Goal: Information Seeking & Learning: Learn about a topic

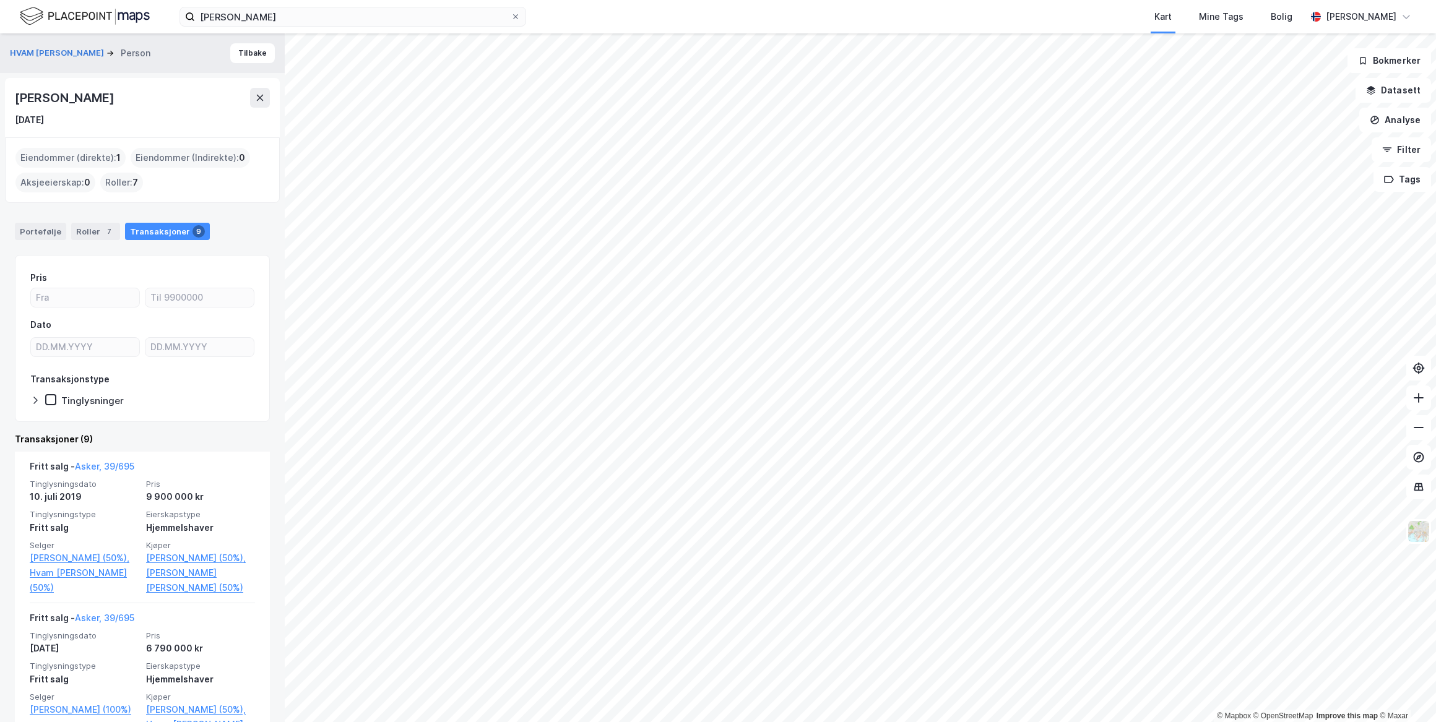
click at [249, 55] on button "Tilbake" at bounding box center [252, 53] width 45 height 20
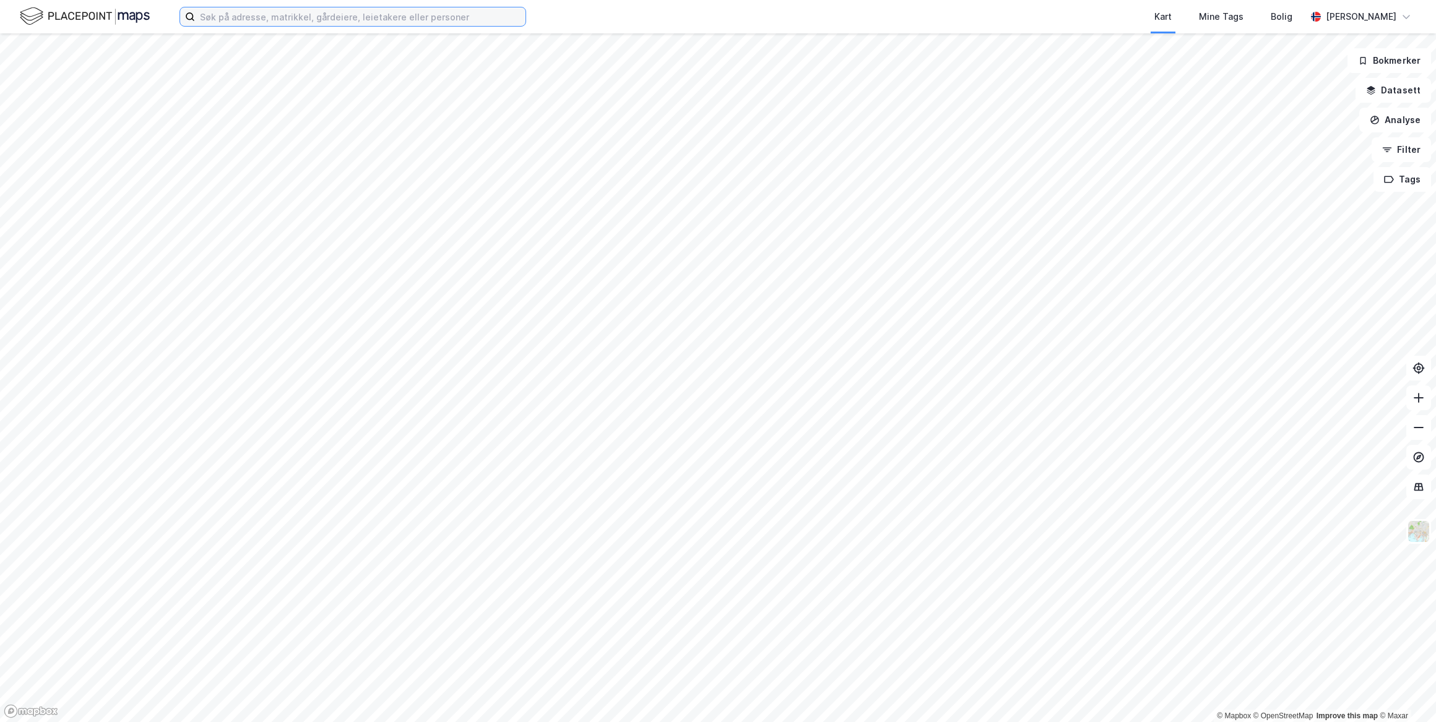
click at [249, 18] on input at bounding box center [360, 16] width 331 height 19
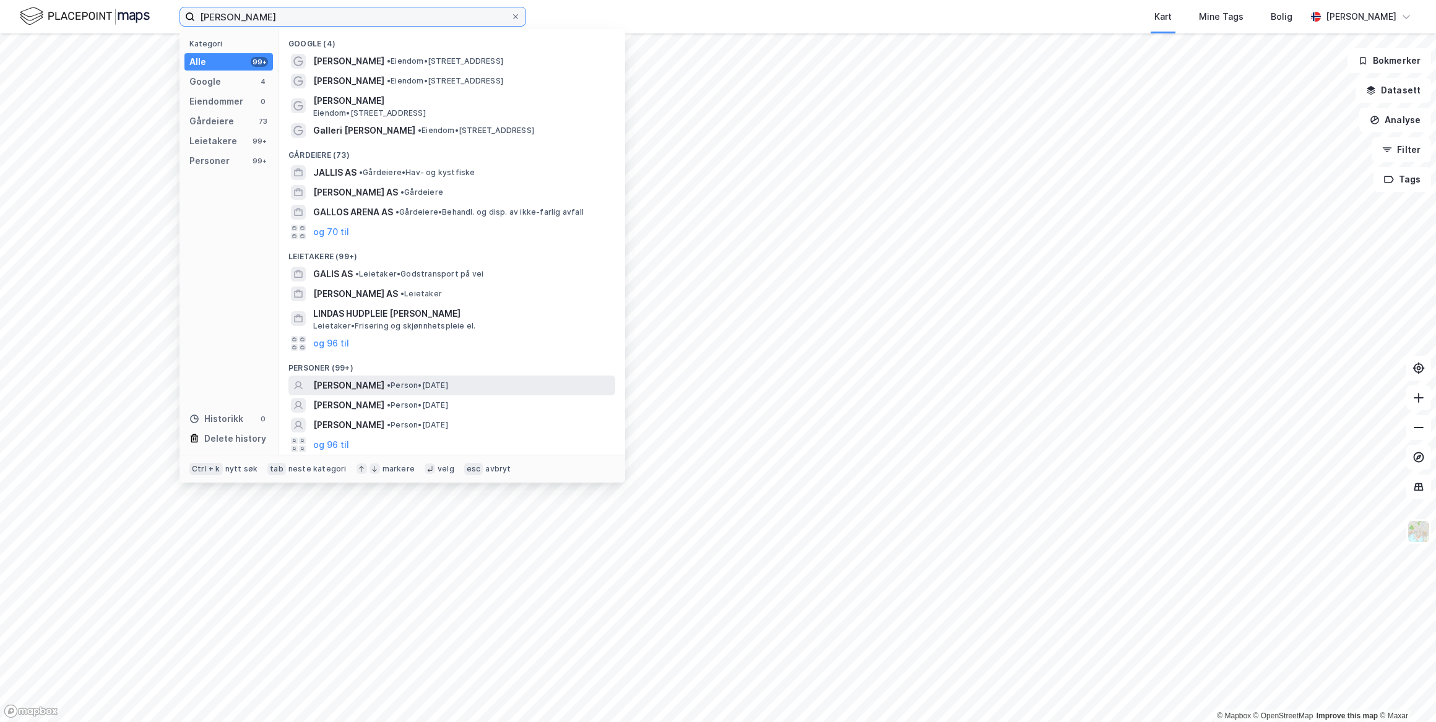
type input "[PERSON_NAME]"
click at [342, 388] on span "[PERSON_NAME]" at bounding box center [348, 385] width 71 height 15
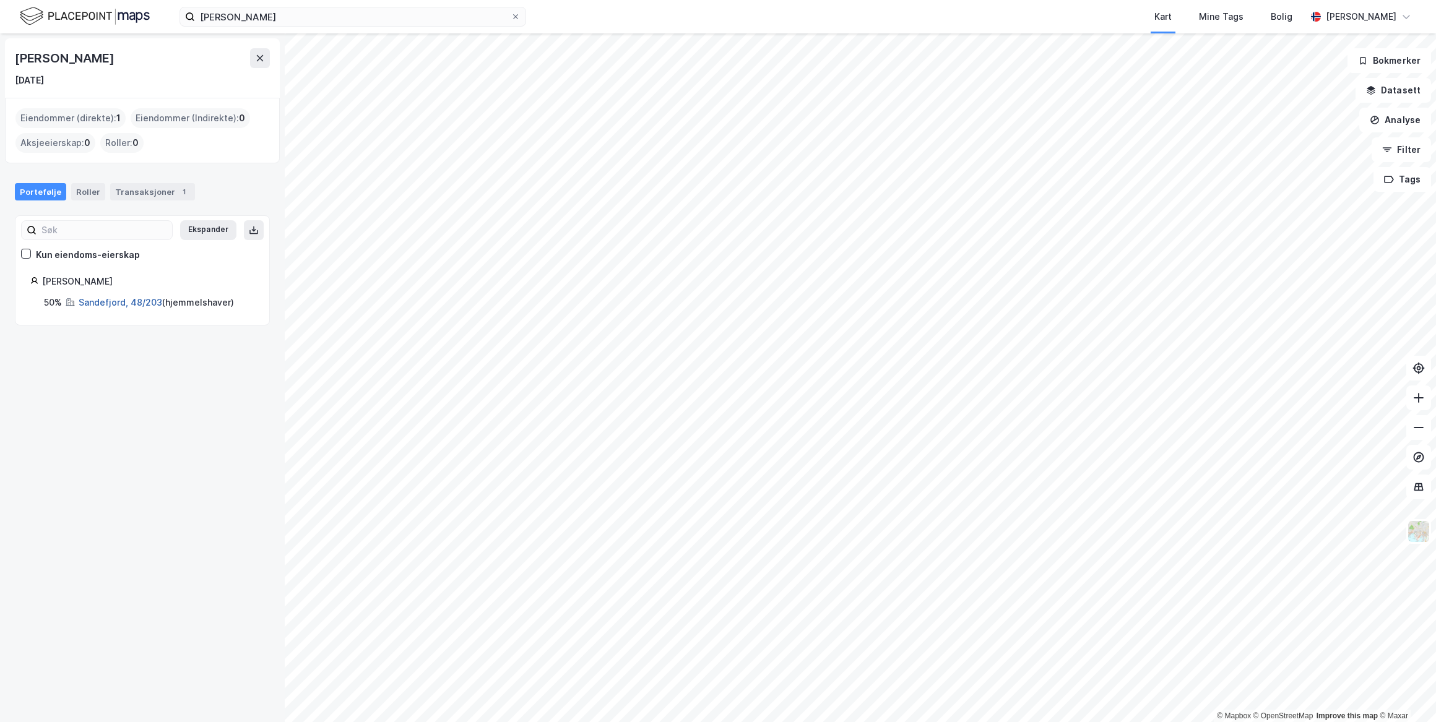
click at [113, 299] on link "Sandefjord, 48/203" at bounding box center [121, 302] width 84 height 11
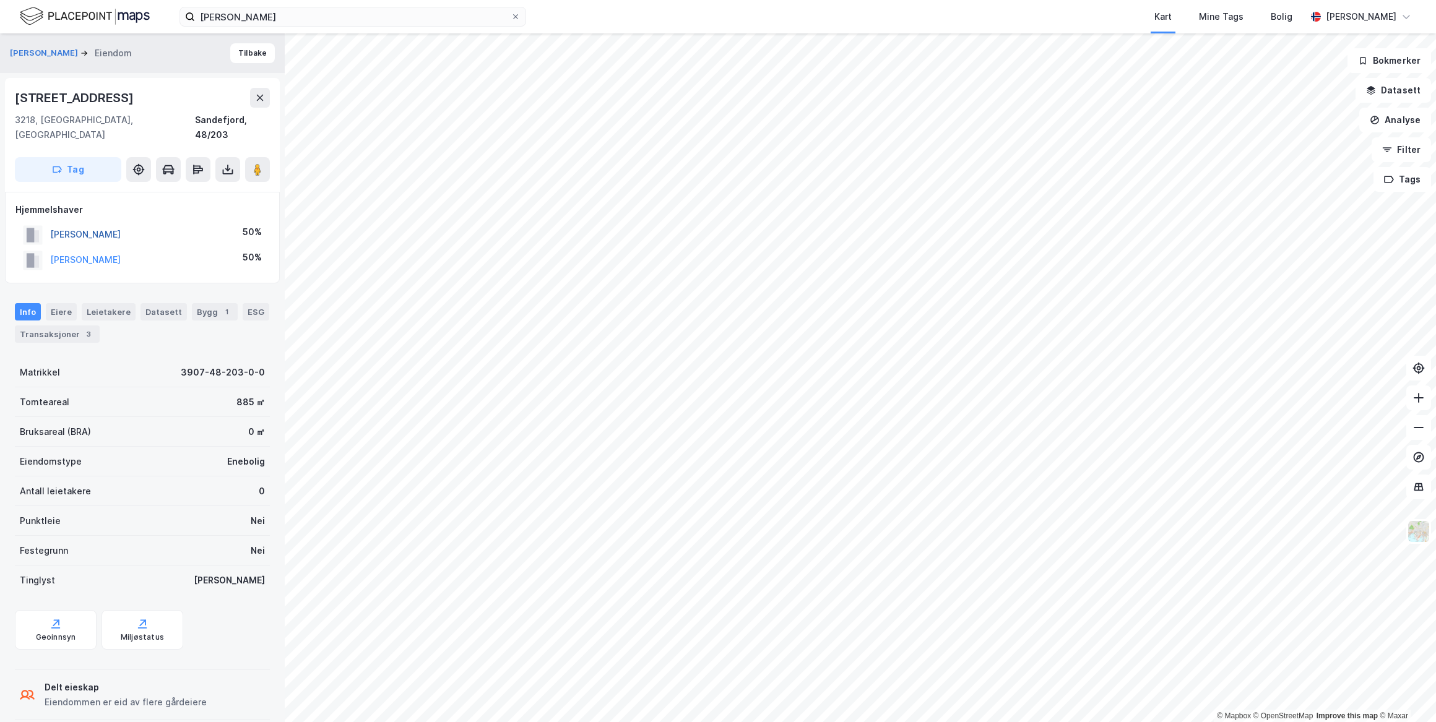
click at [0, 0] on button "[PERSON_NAME]" at bounding box center [0, 0] width 0 height 0
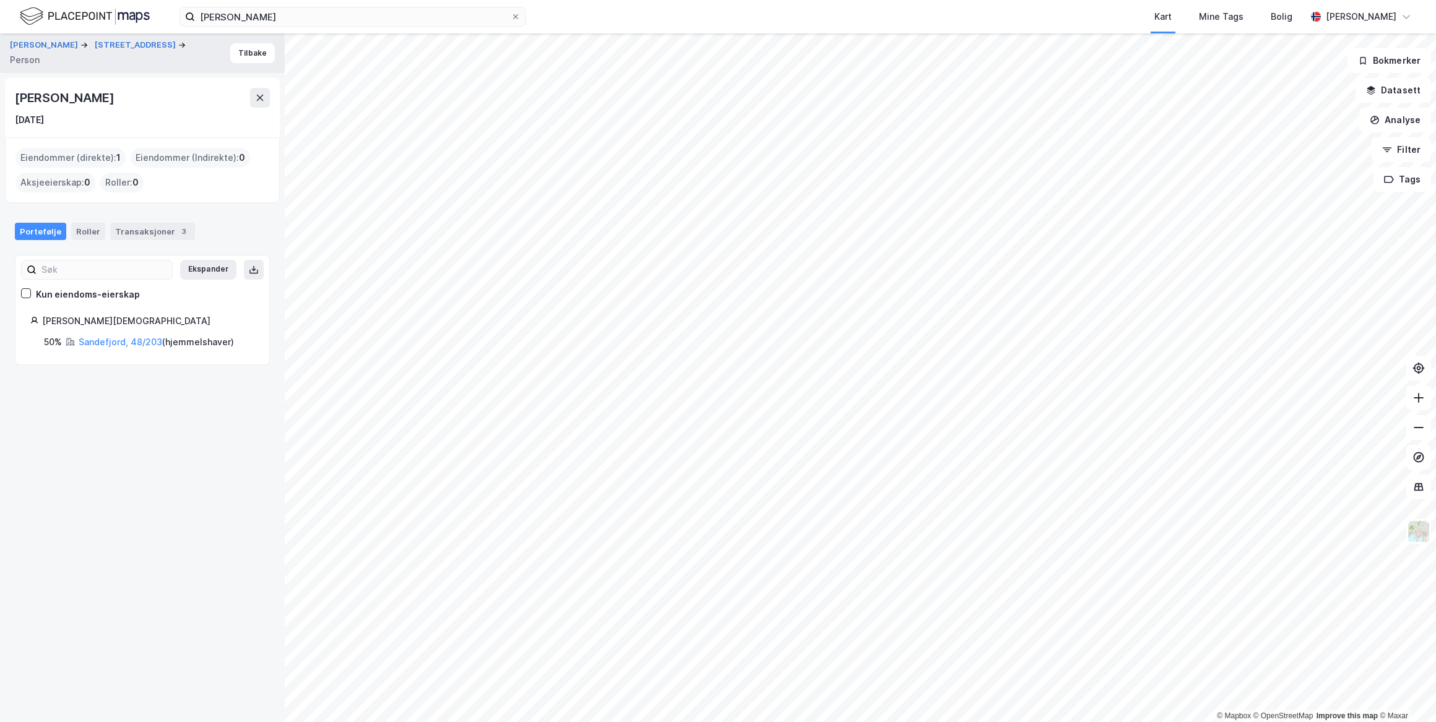
drag, startPoint x: 142, startPoint y: 98, endPoint x: 12, endPoint y: 98, distance: 130.0
click at [12, 98] on div "[PERSON_NAME] [DATE]" at bounding box center [142, 107] width 275 height 59
drag, startPoint x: 12, startPoint y: 98, endPoint x: 74, endPoint y: 98, distance: 61.9
copy div "[PERSON_NAME]"
click at [150, 233] on div "Transaksjoner 3" at bounding box center [152, 231] width 85 height 17
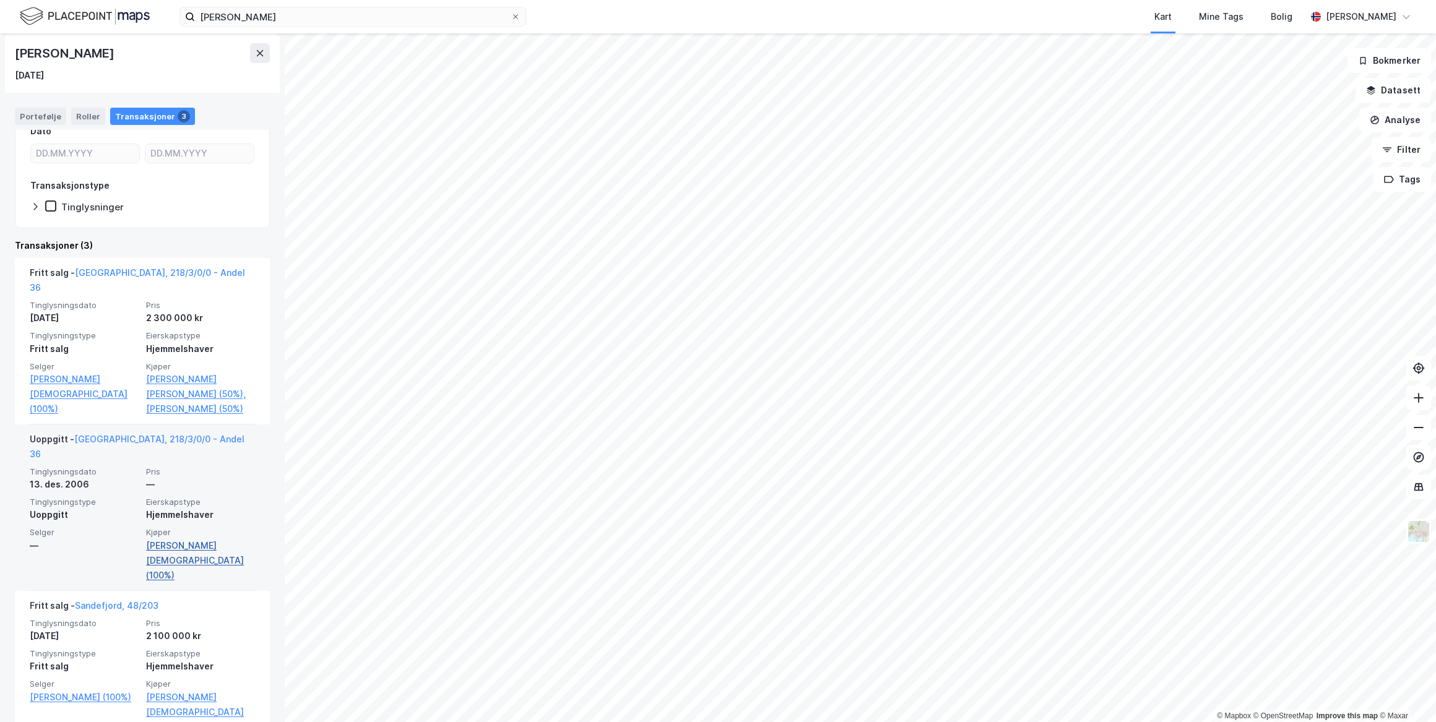
scroll to position [198, 0]
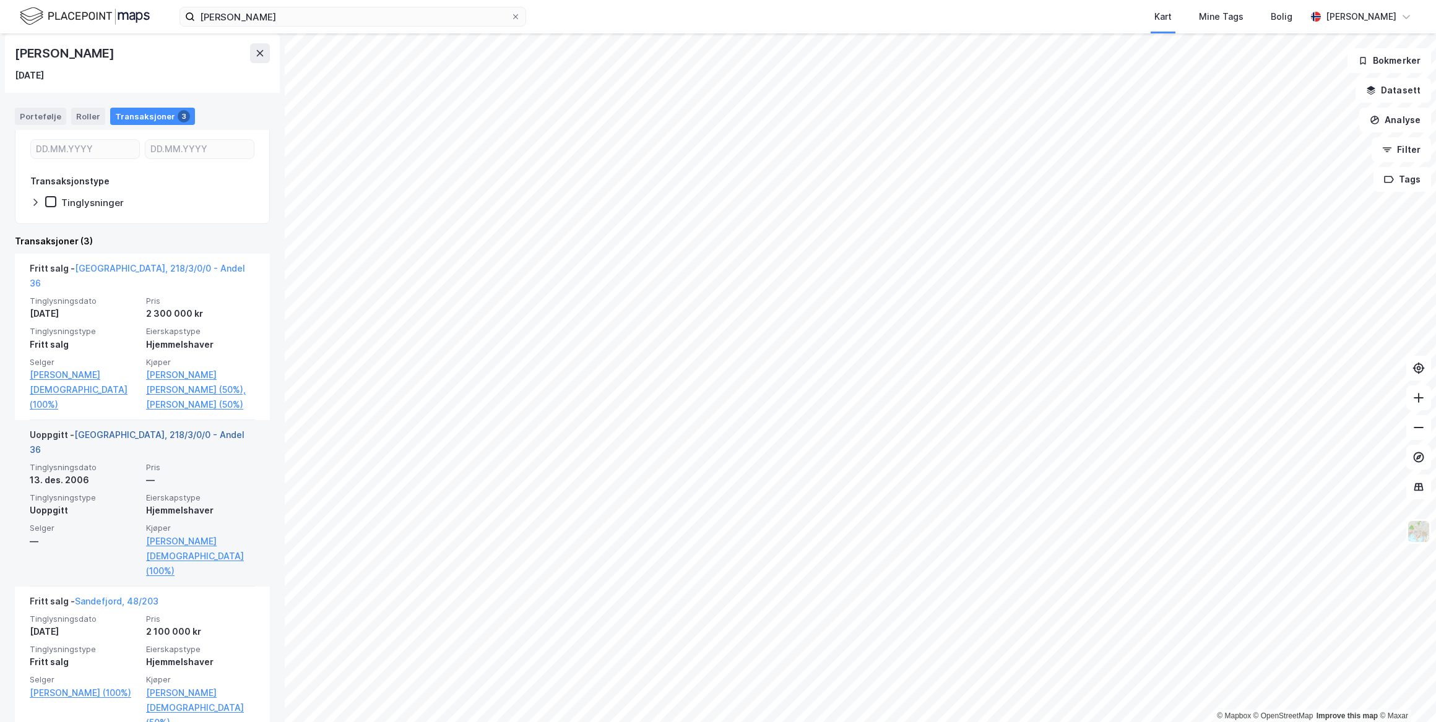
click at [117, 435] on link "[GEOGRAPHIC_DATA], 218/3/0/0 - Andel 36" at bounding box center [137, 442] width 215 height 25
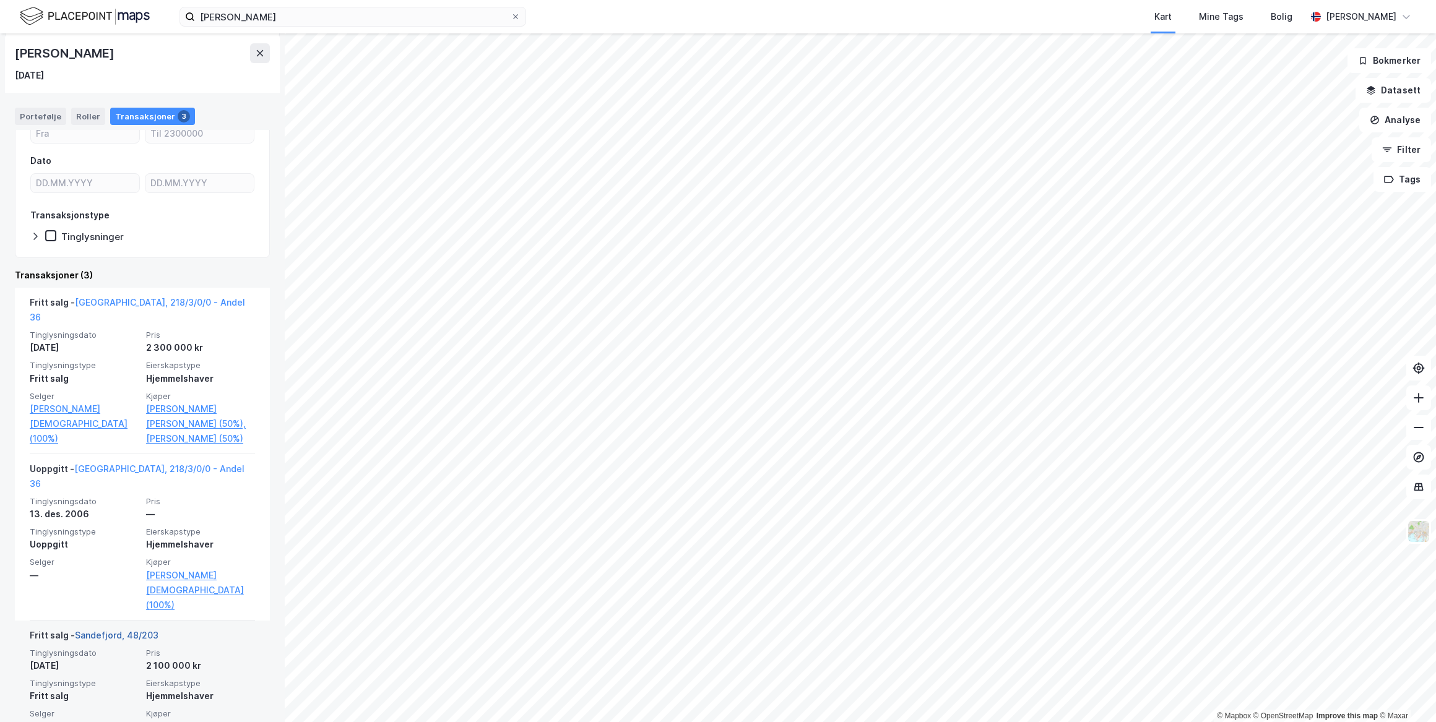
scroll to position [198, 0]
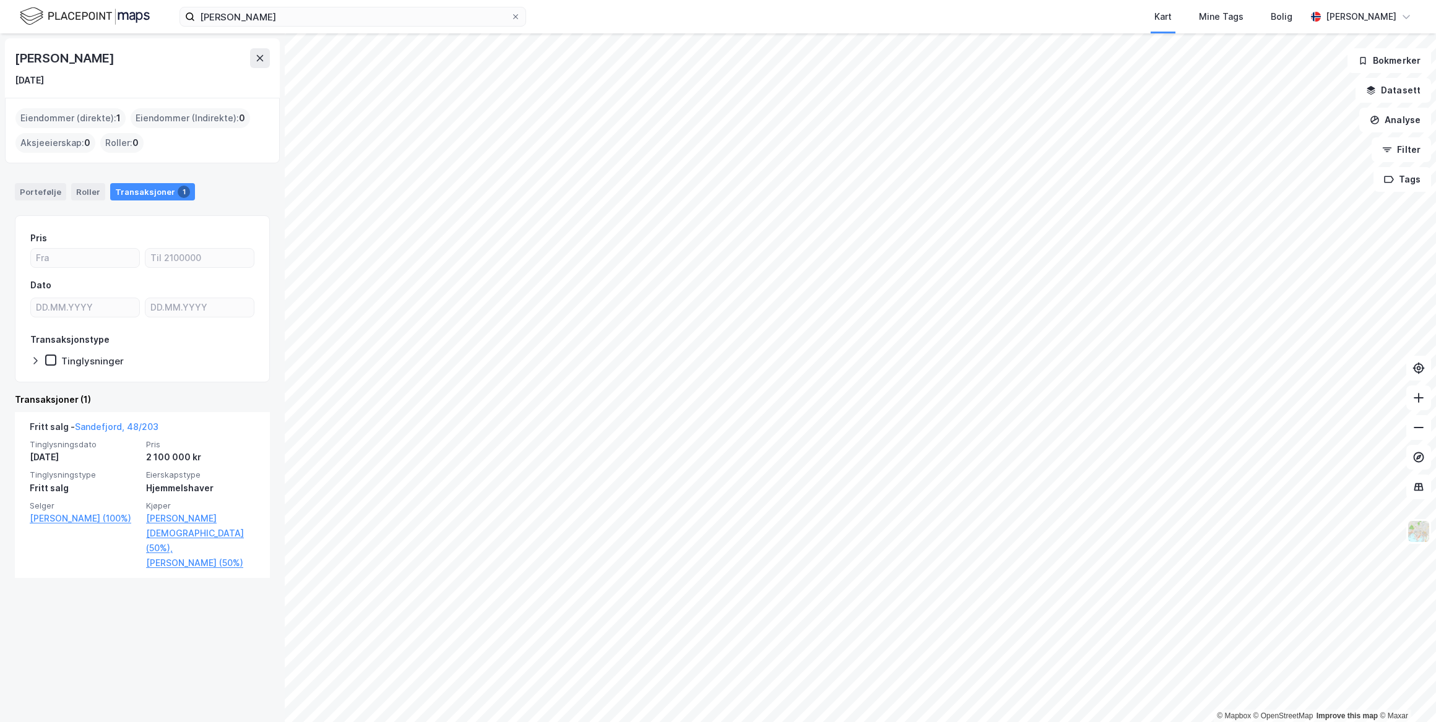
scroll to position [0, 0]
click at [257, 62] on icon at bounding box center [260, 58] width 10 height 10
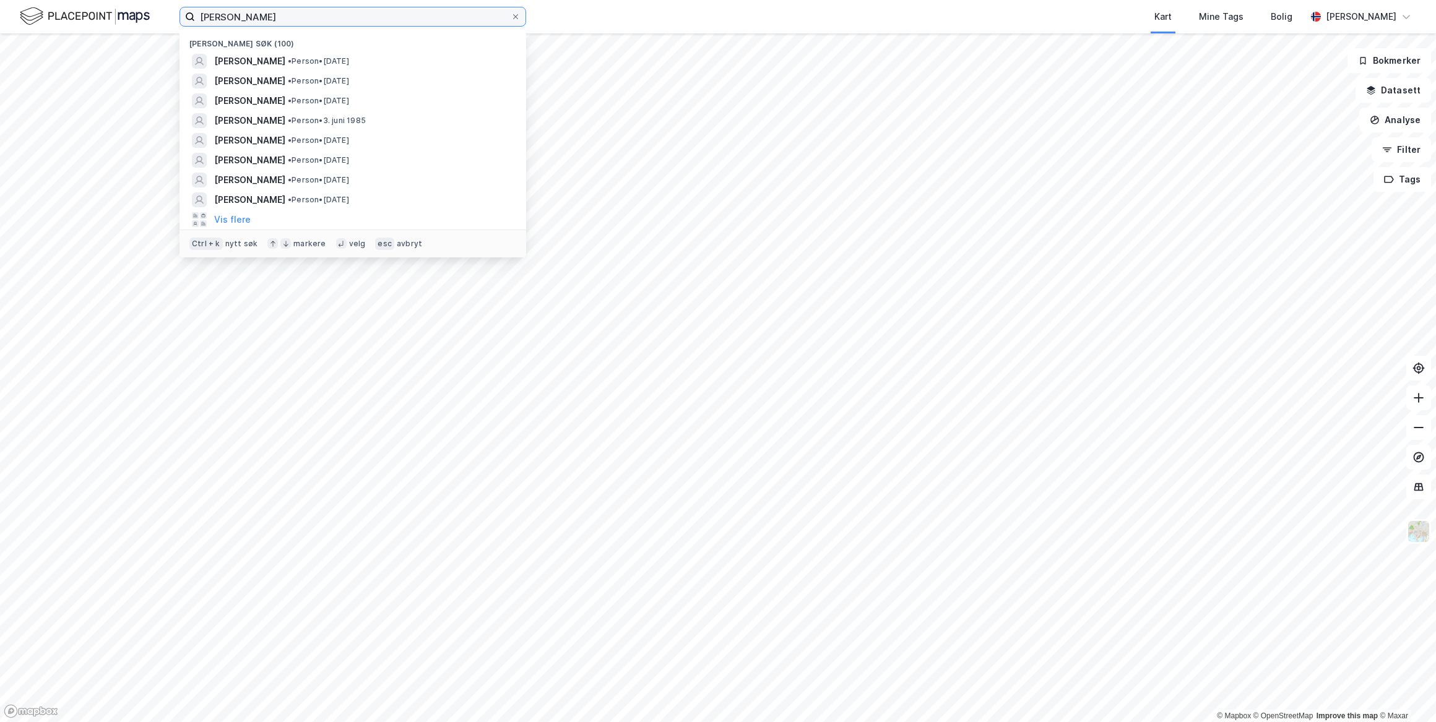
drag, startPoint x: 275, startPoint y: 19, endPoint x: 180, endPoint y: 22, distance: 95.4
click at [180, 22] on label "[PERSON_NAME]" at bounding box center [353, 17] width 347 height 20
paste input "[PERSON_NAME]"
type input "[PERSON_NAME]"
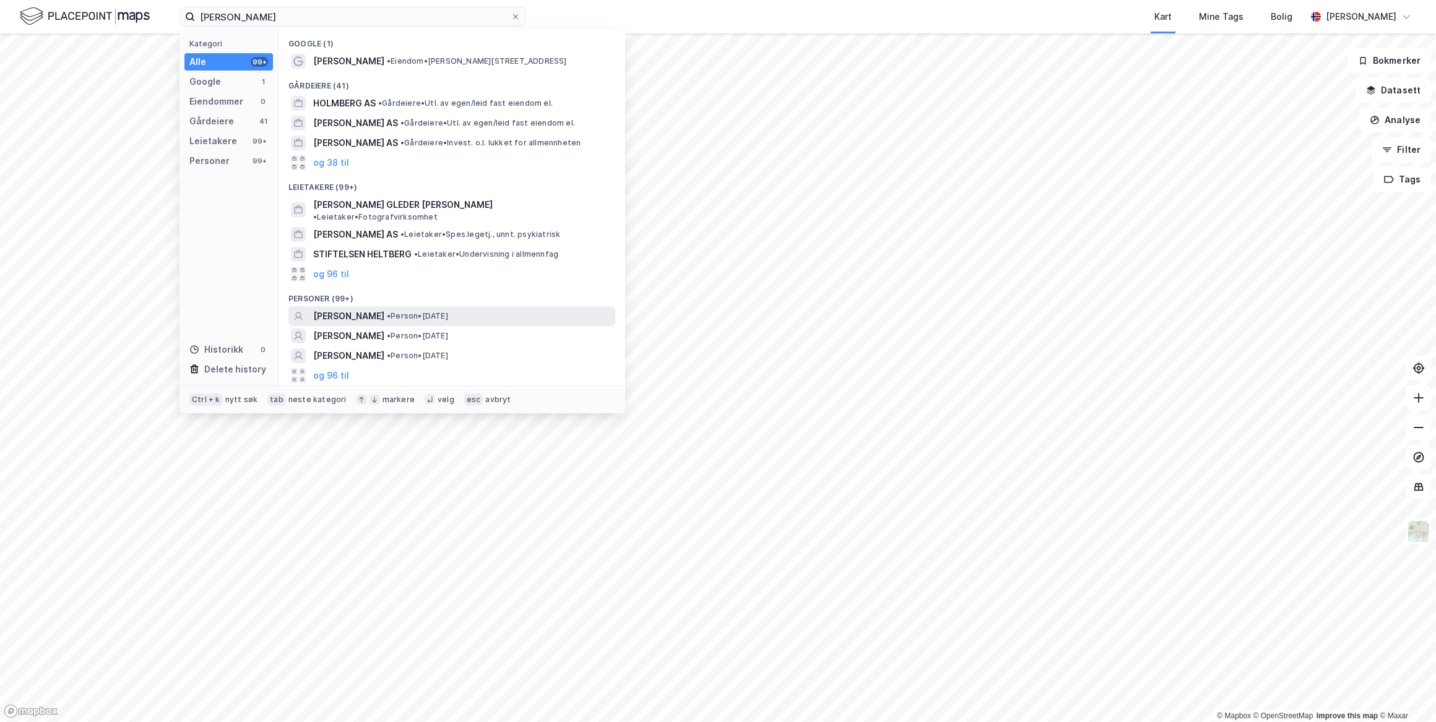
click at [375, 309] on span "[PERSON_NAME]" at bounding box center [348, 316] width 71 height 15
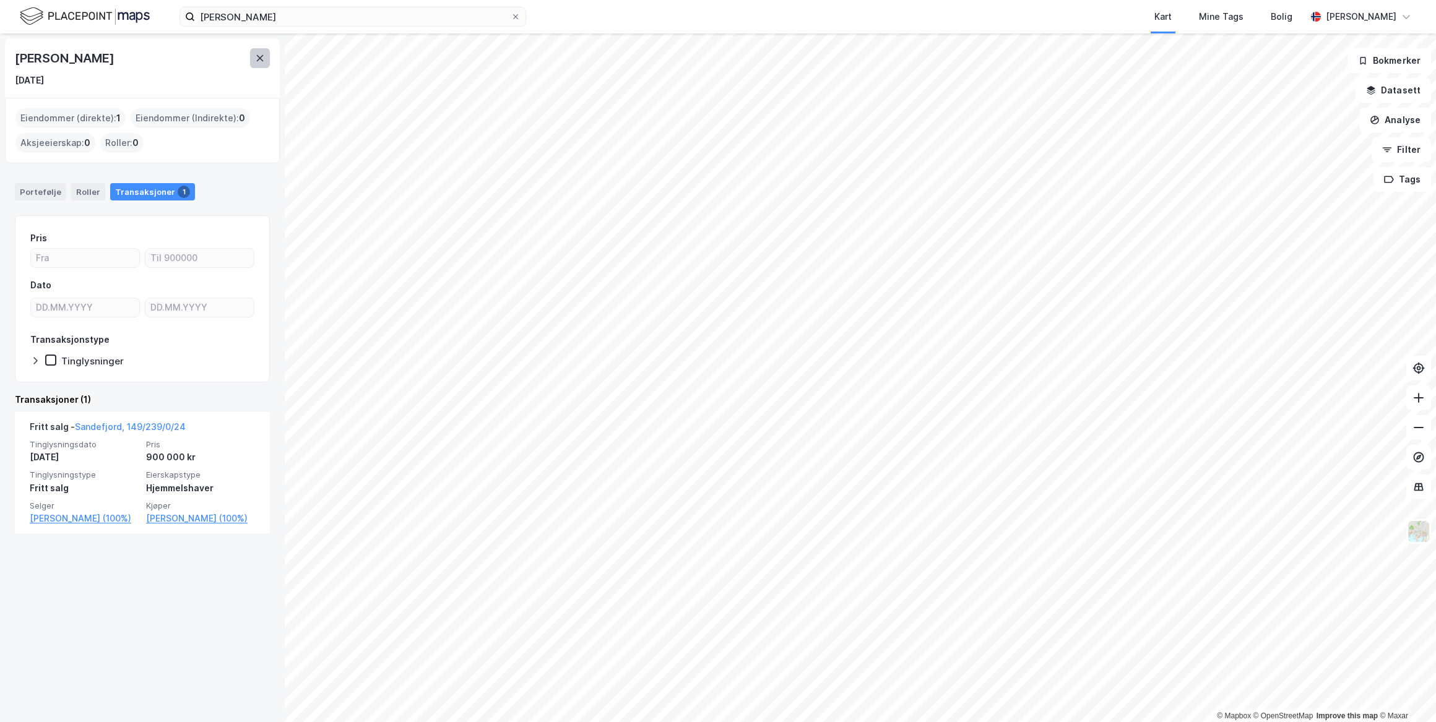
click at [260, 57] on icon at bounding box center [260, 58] width 10 height 10
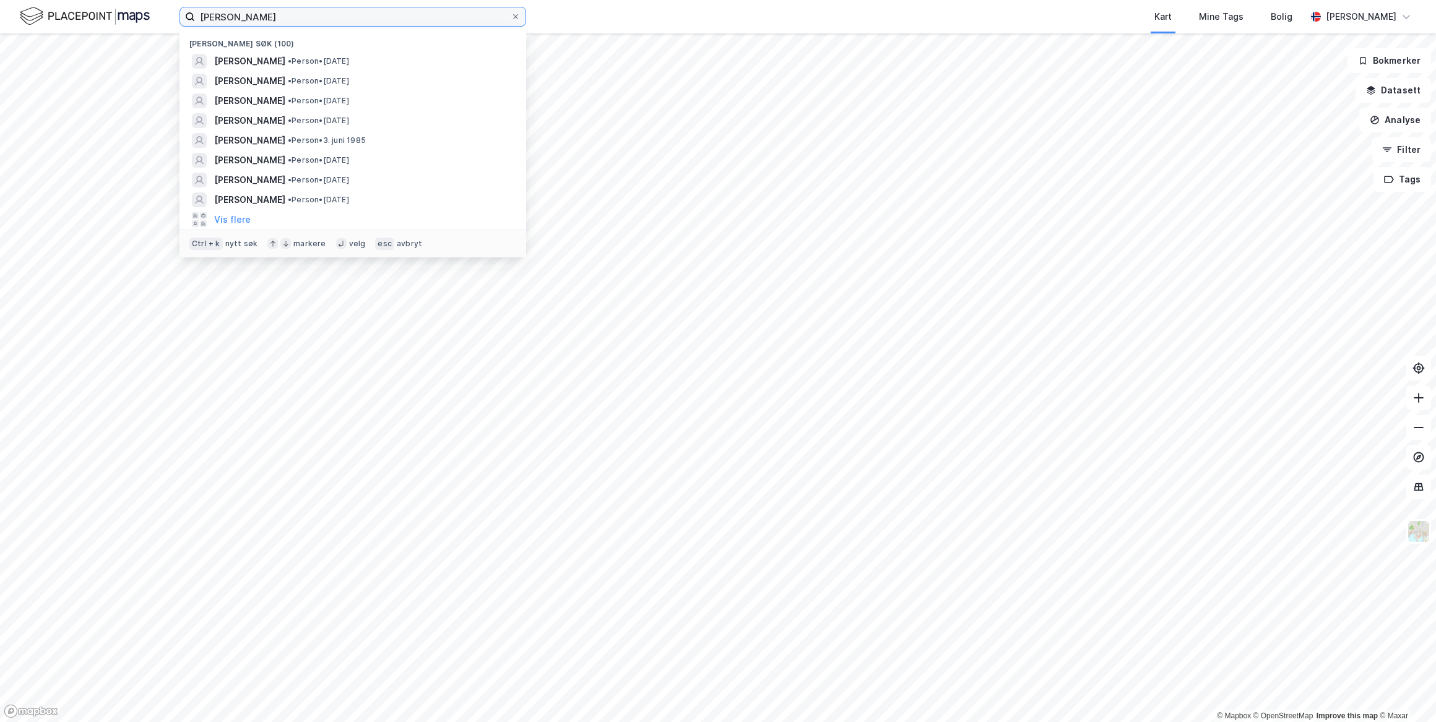
drag, startPoint x: 303, startPoint y: 21, endPoint x: 169, endPoint y: 17, distance: 133.8
click at [169, 17] on div "[PERSON_NAME] søk (100) [PERSON_NAME] • [DATE] [PERSON_NAME] • Person • [DATE] …" at bounding box center [718, 16] width 1436 height 33
paste input "[PERSON_NAME]"
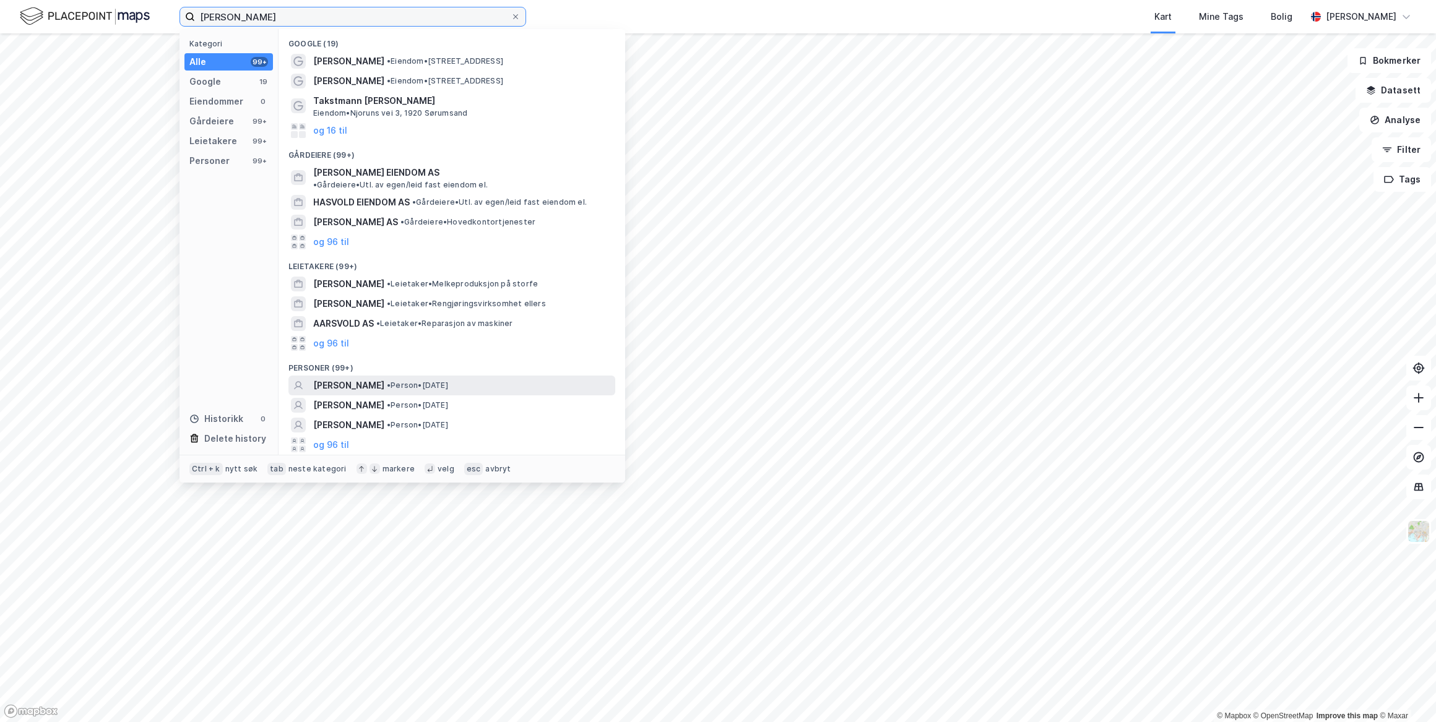
type input "[PERSON_NAME]"
click at [384, 378] on span "[PERSON_NAME]" at bounding box center [348, 385] width 71 height 15
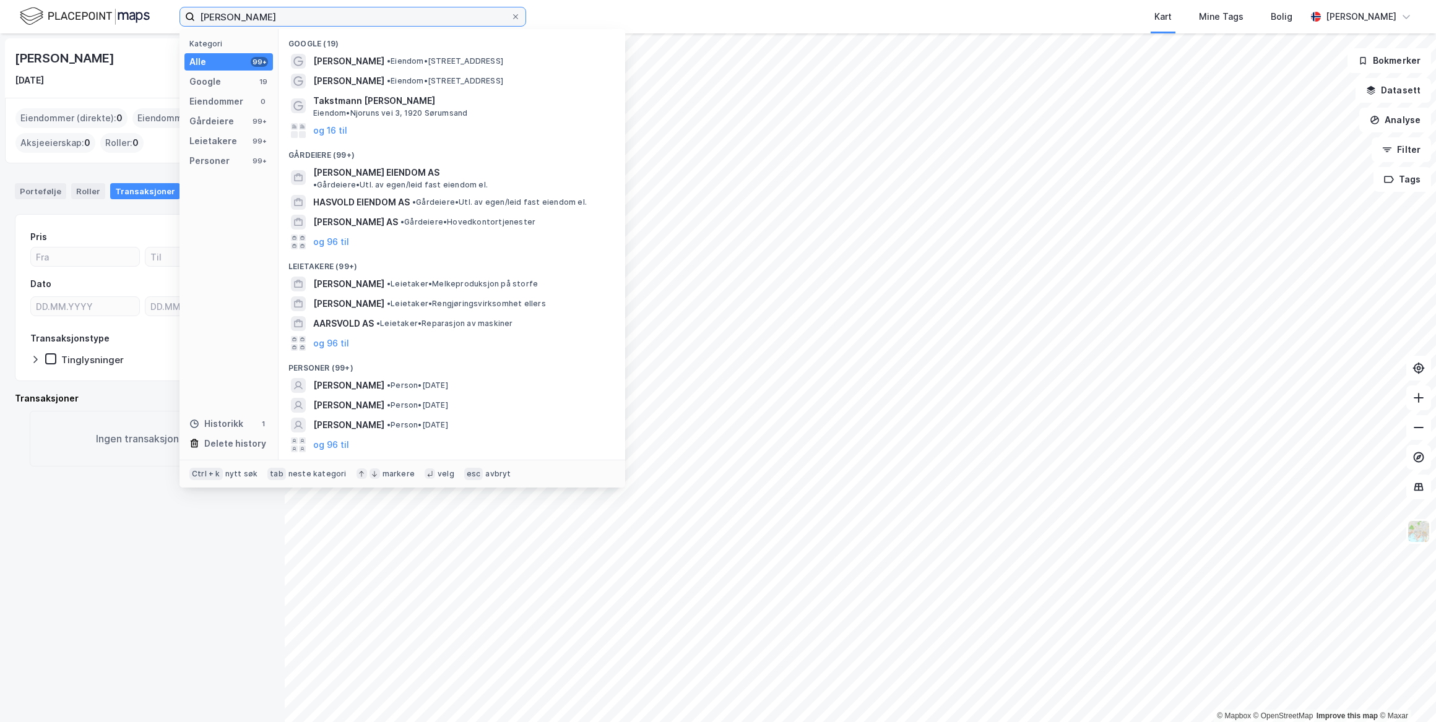
drag, startPoint x: 329, startPoint y: 14, endPoint x: 167, endPoint y: 14, distance: 162.8
click at [168, 14] on div "[PERSON_NAME] Kategori Alle 99+ Google 19 Eiendommer 0 Gårdeiere 99+ Leietakere…" at bounding box center [718, 16] width 1436 height 33
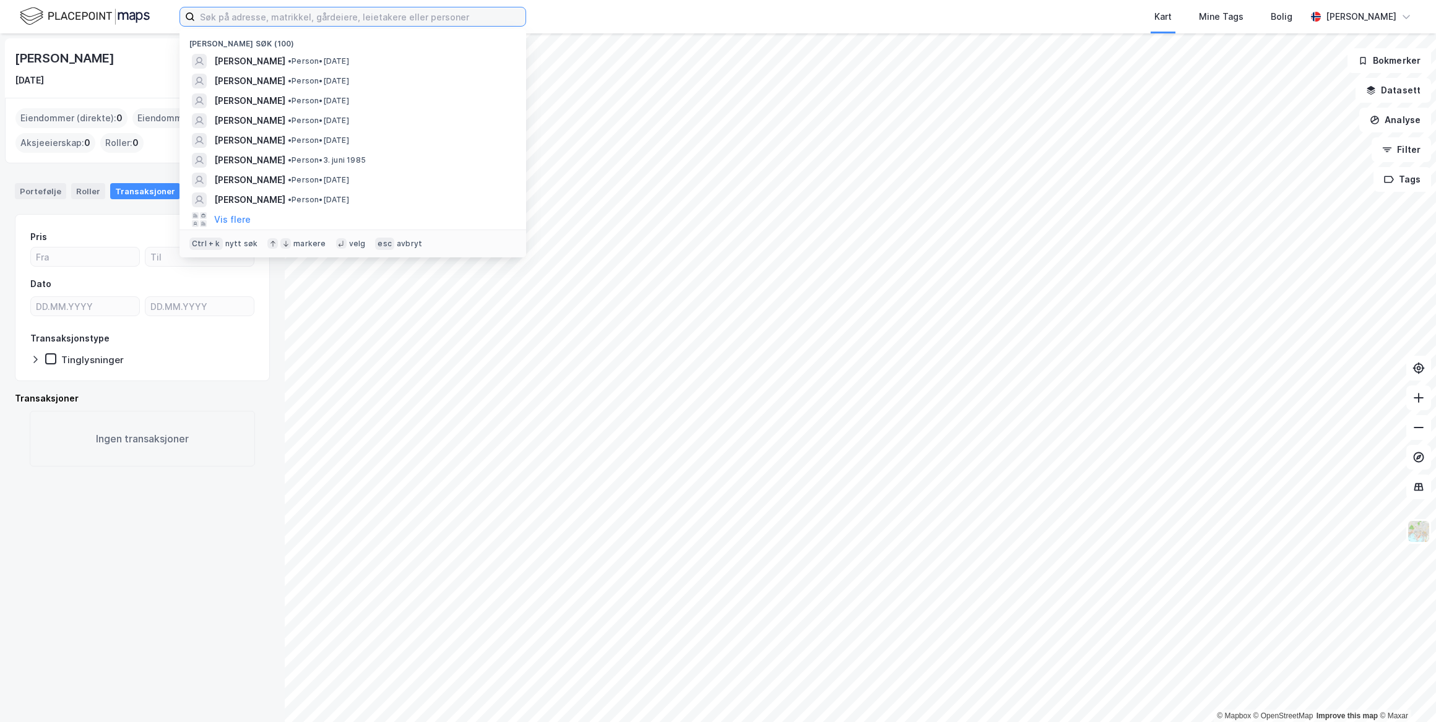
paste input "[PERSON_NAME]"
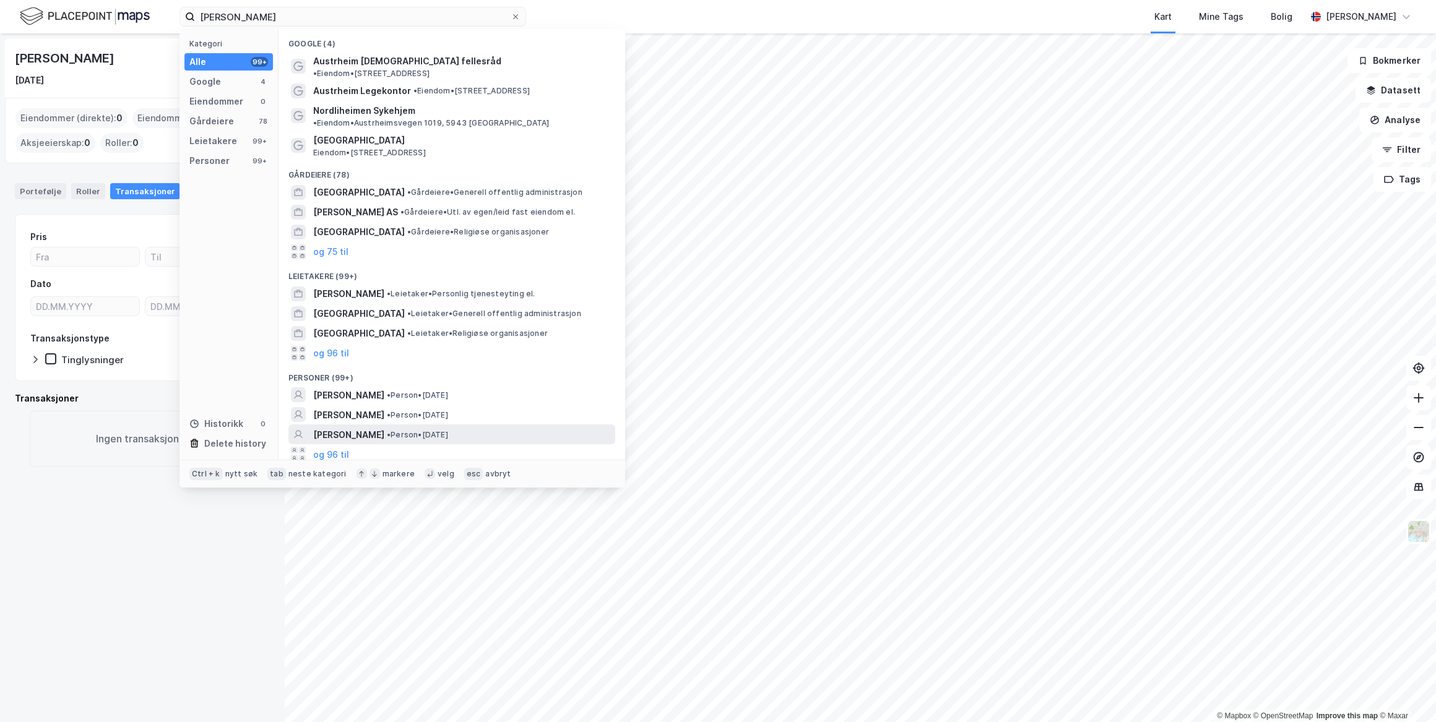
click at [384, 428] on span "[PERSON_NAME]" at bounding box center [348, 435] width 71 height 15
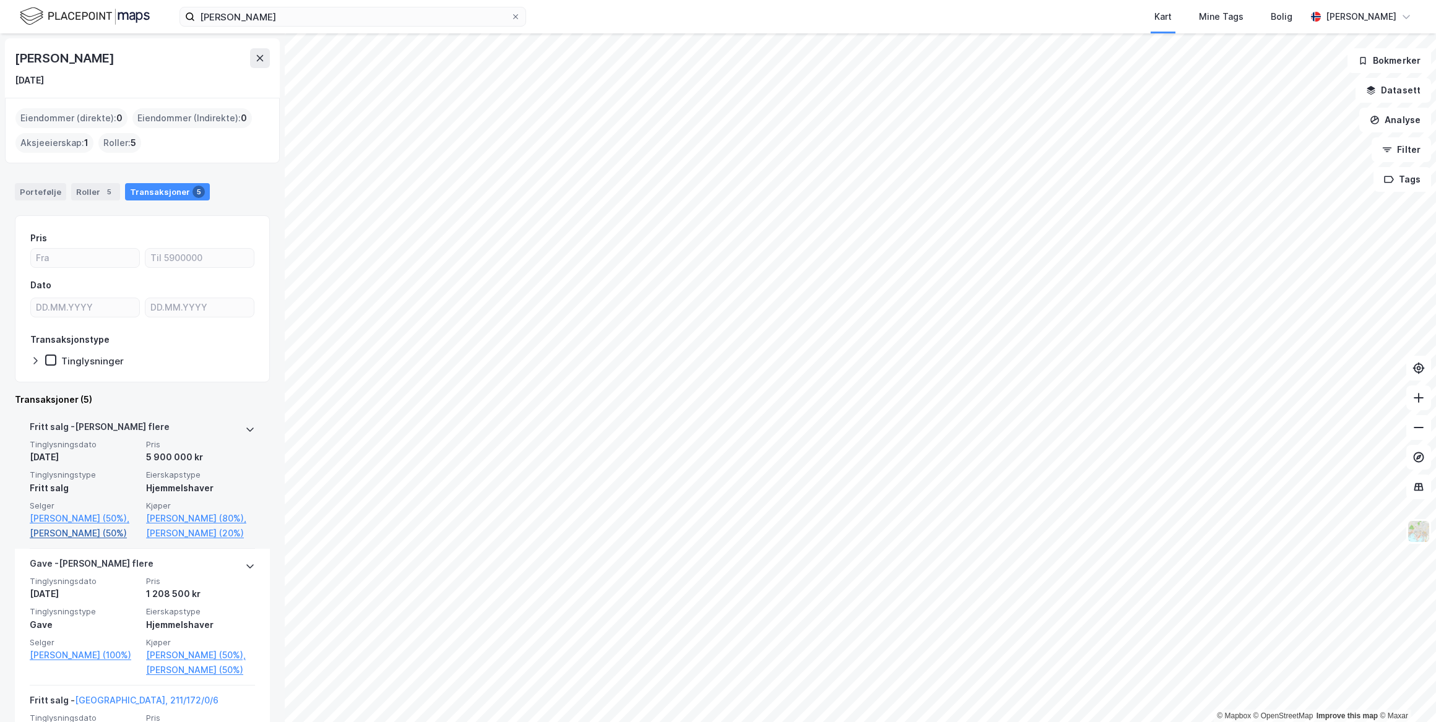
click at [43, 541] on link "[PERSON_NAME] (50%)" at bounding box center [84, 533] width 109 height 15
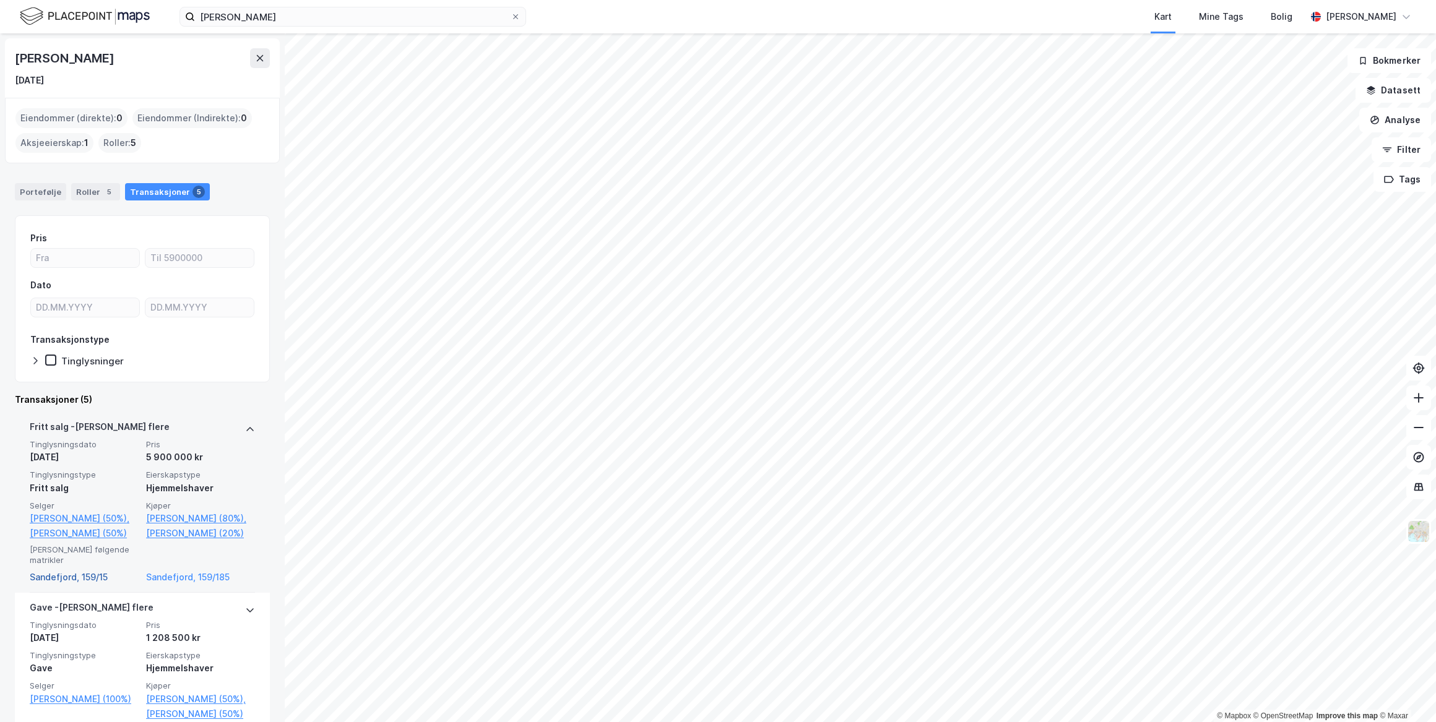
click at [68, 585] on link "Sandefjord, 159/15" at bounding box center [84, 577] width 109 height 15
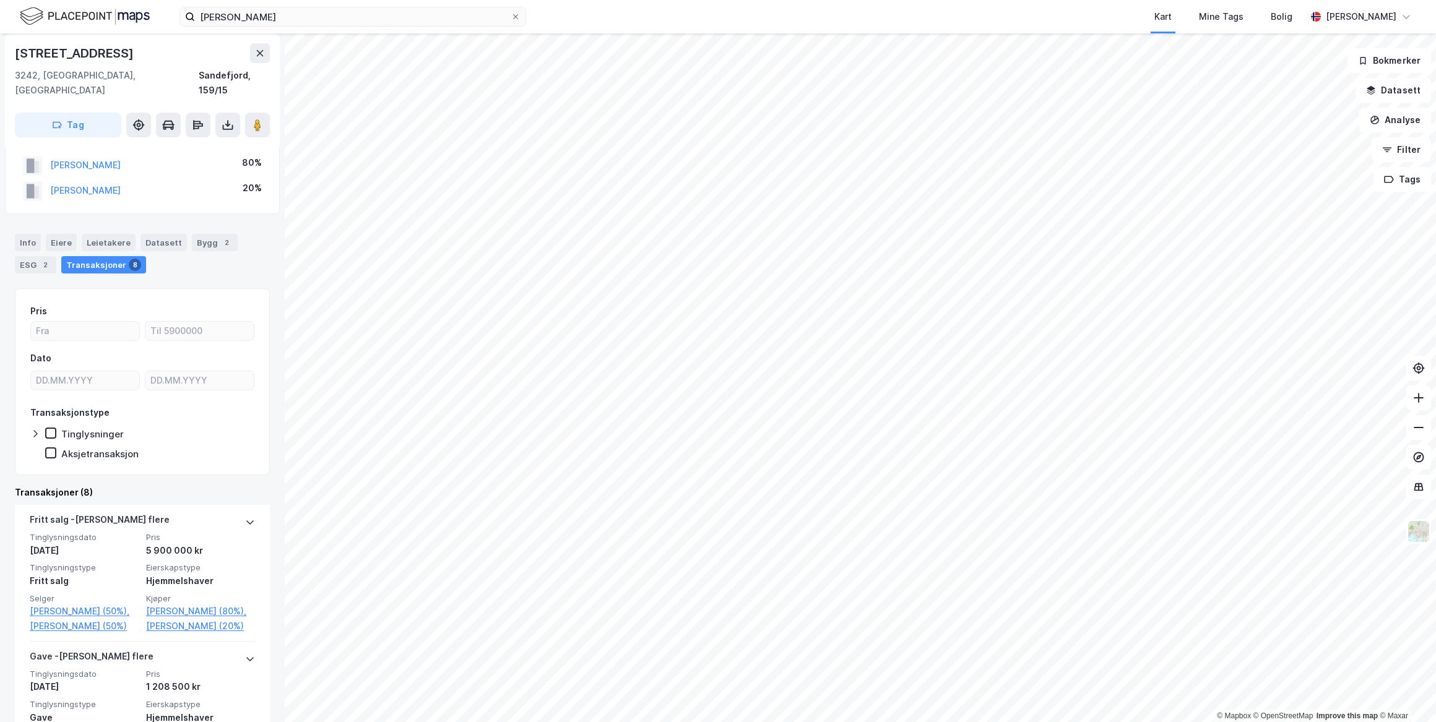
scroll to position [168, 0]
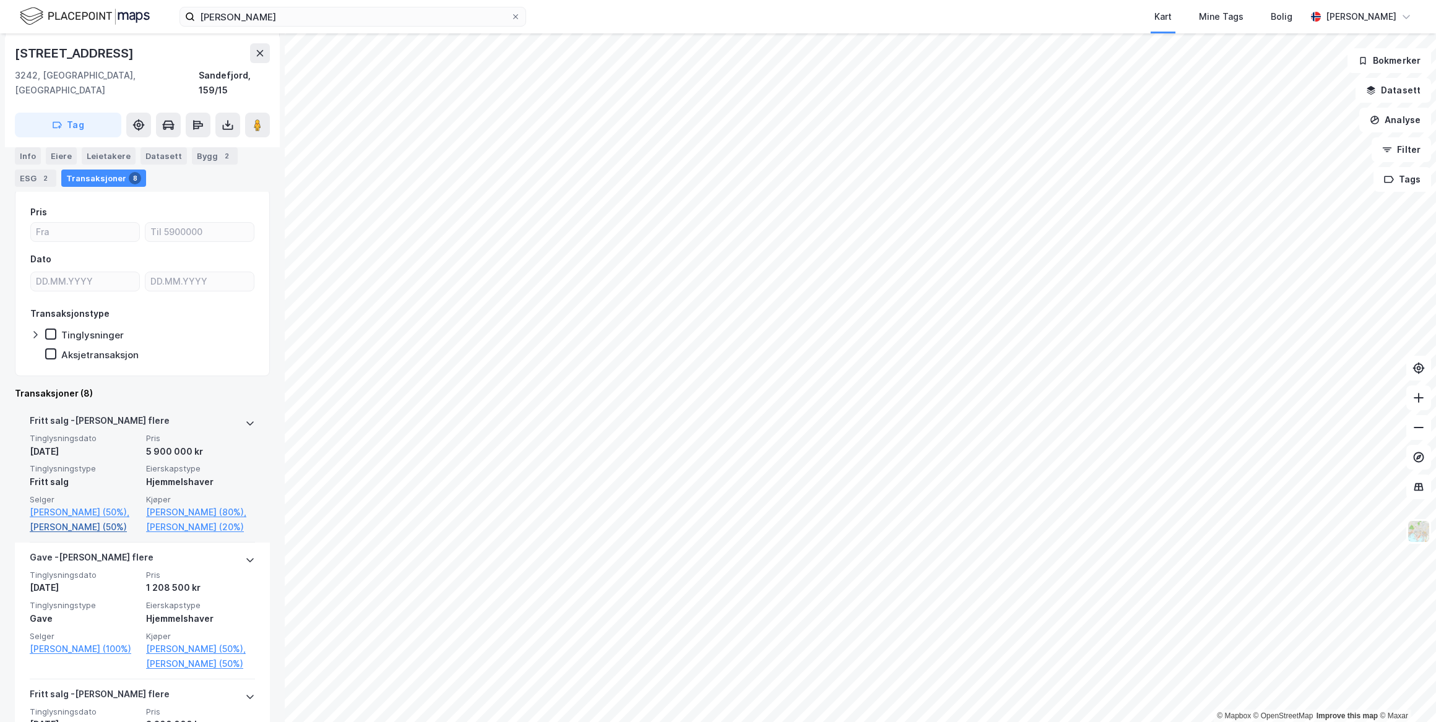
click at [50, 532] on link "[PERSON_NAME] (50%)" at bounding box center [84, 527] width 109 height 15
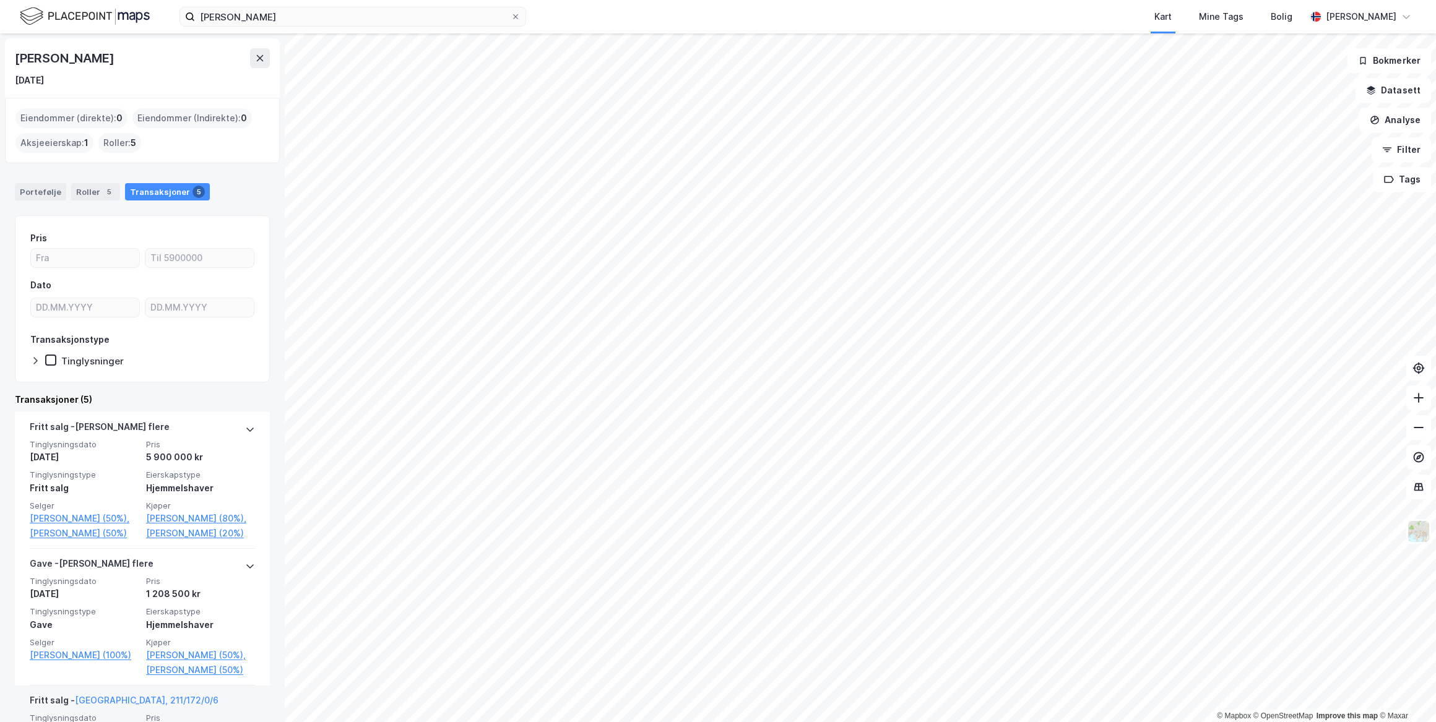
scroll to position [477, 0]
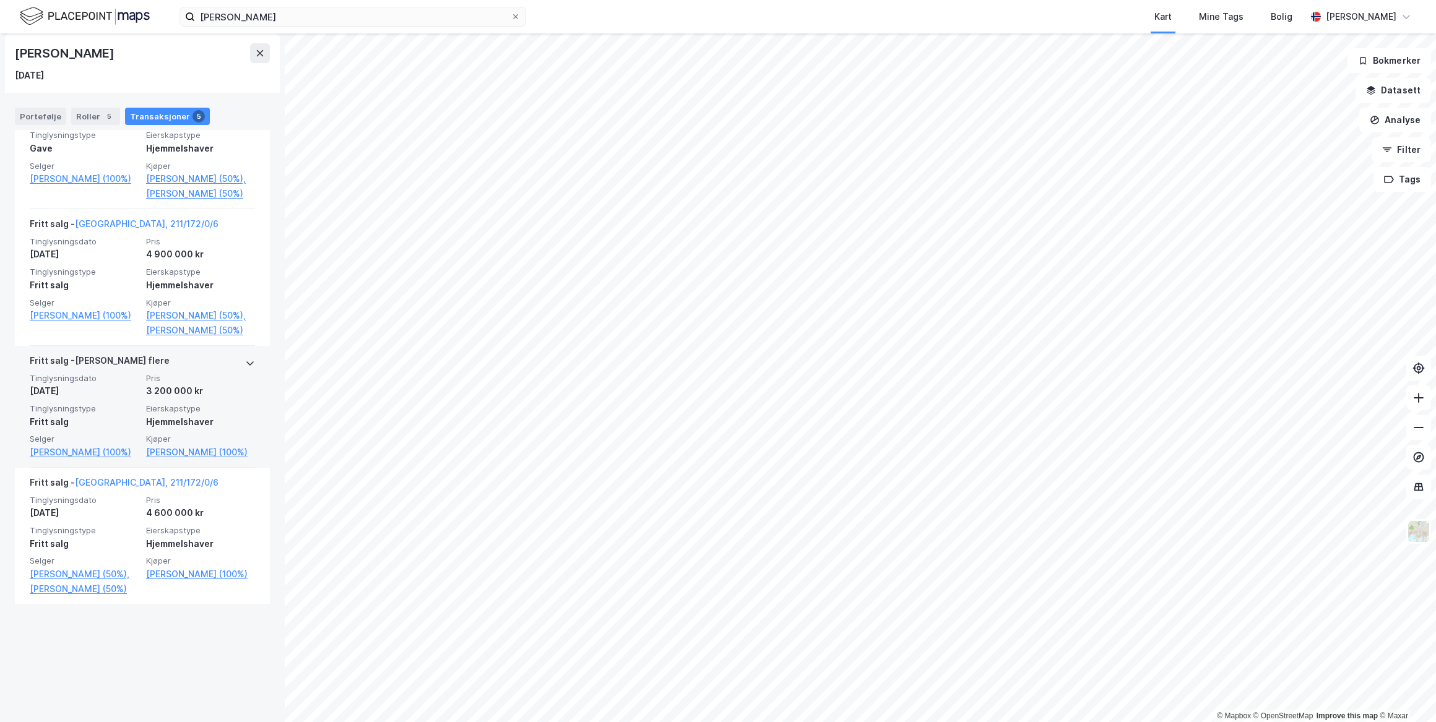
click at [247, 438] on div "[PERSON_NAME] flere Tinglysningsdato [DATE] Pris 3 200 000 kr Tinglysningstype …" at bounding box center [142, 407] width 255 height 122
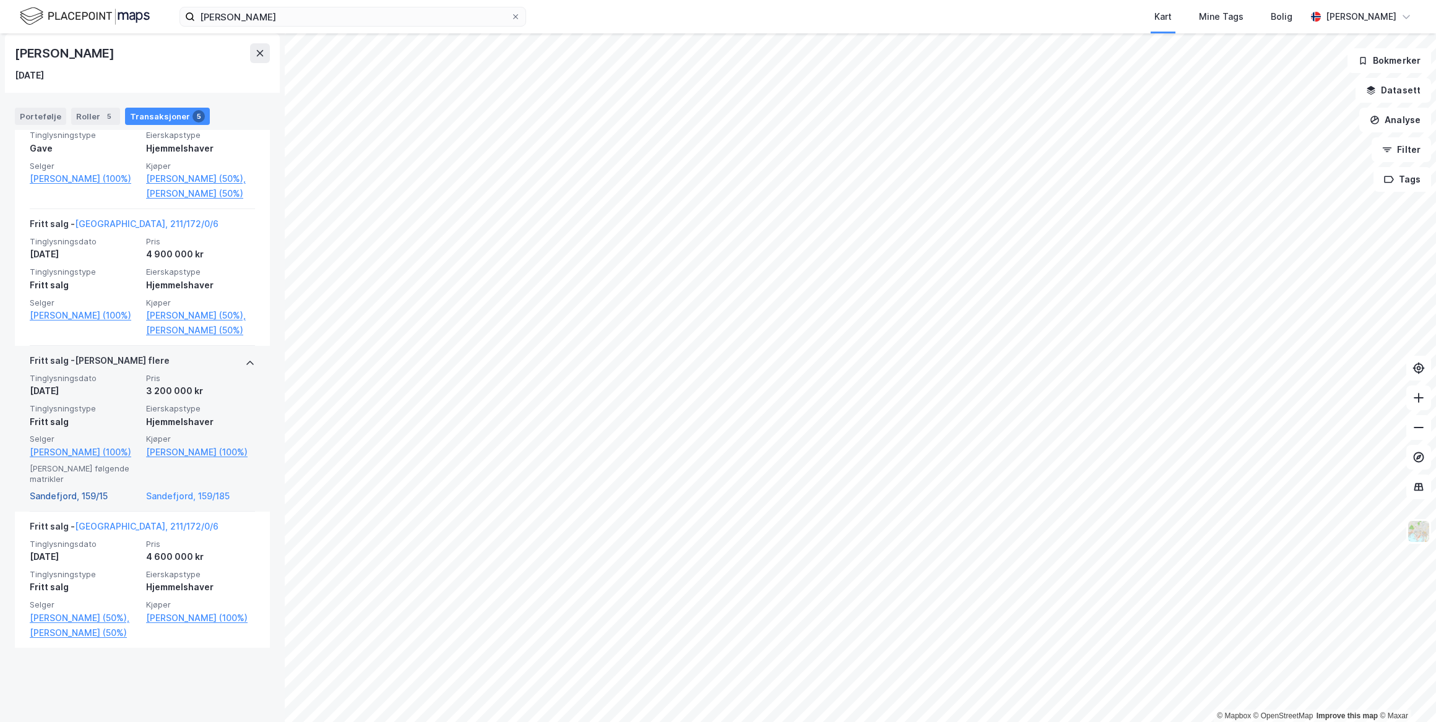
click at [70, 504] on link "Sandefjord, 159/15" at bounding box center [84, 496] width 109 height 15
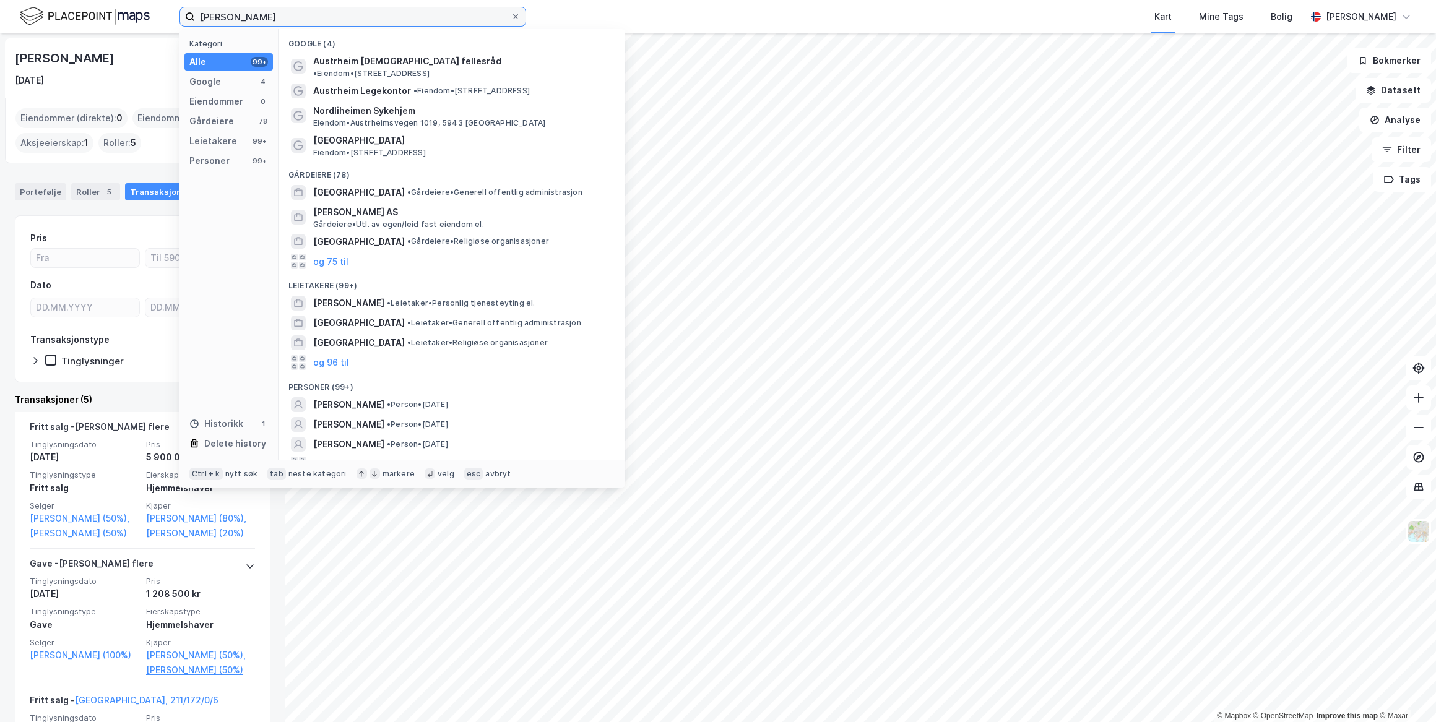
drag, startPoint x: 345, startPoint y: 15, endPoint x: 96, endPoint y: 14, distance: 249.5
click at [99, 14] on div "[PERSON_NAME] Kategori Alle 99+ Google 4 Eiendommer 0 Gårdeiere 78 Leietakere 9…" at bounding box center [718, 16] width 1436 height 33
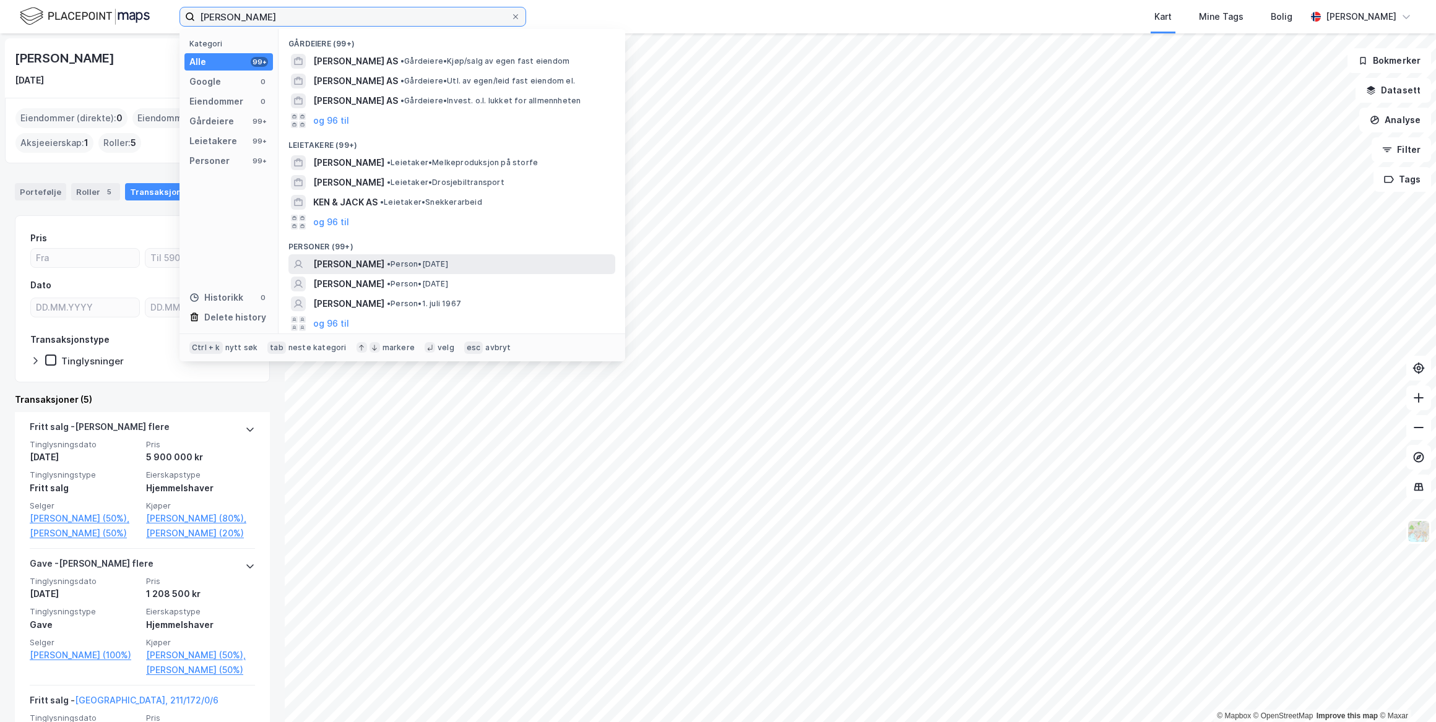
type input "[PERSON_NAME]"
click at [384, 259] on span "[PERSON_NAME]" at bounding box center [348, 264] width 71 height 15
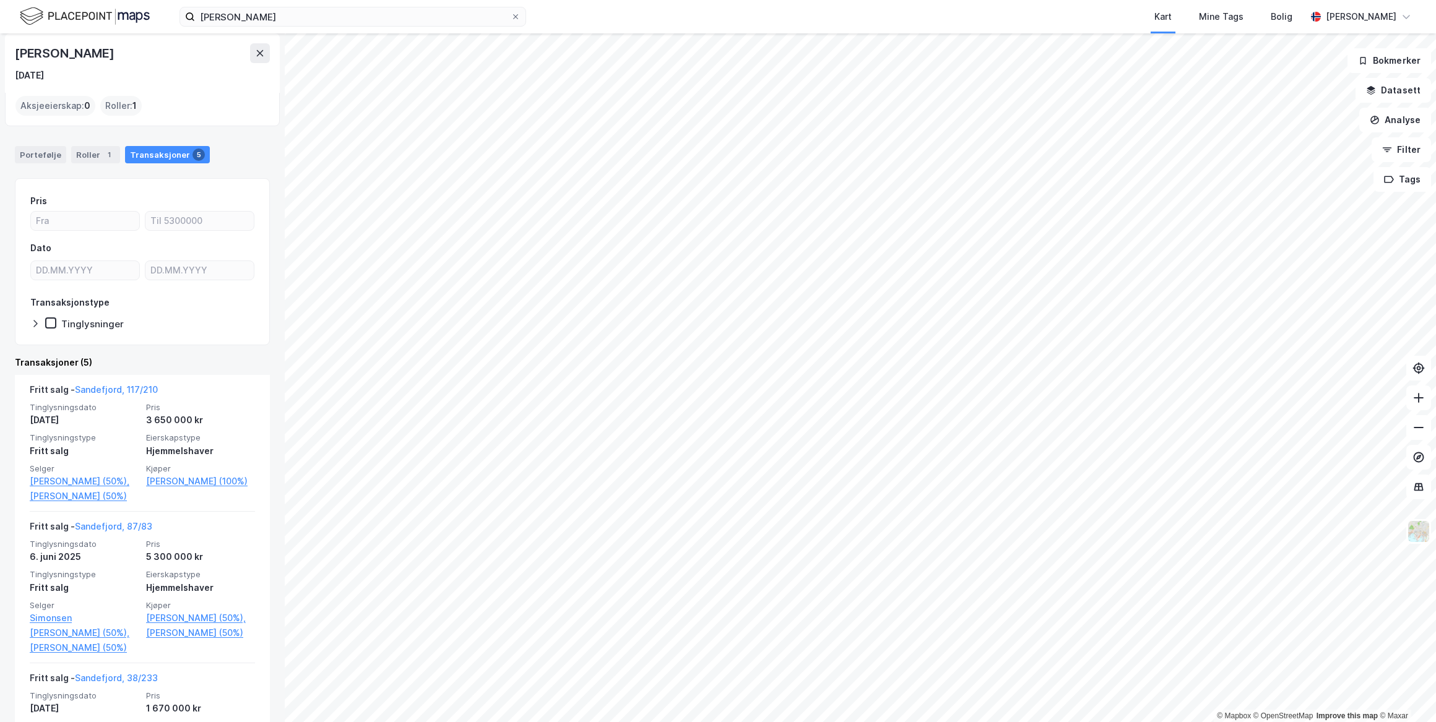
scroll to position [56, 0]
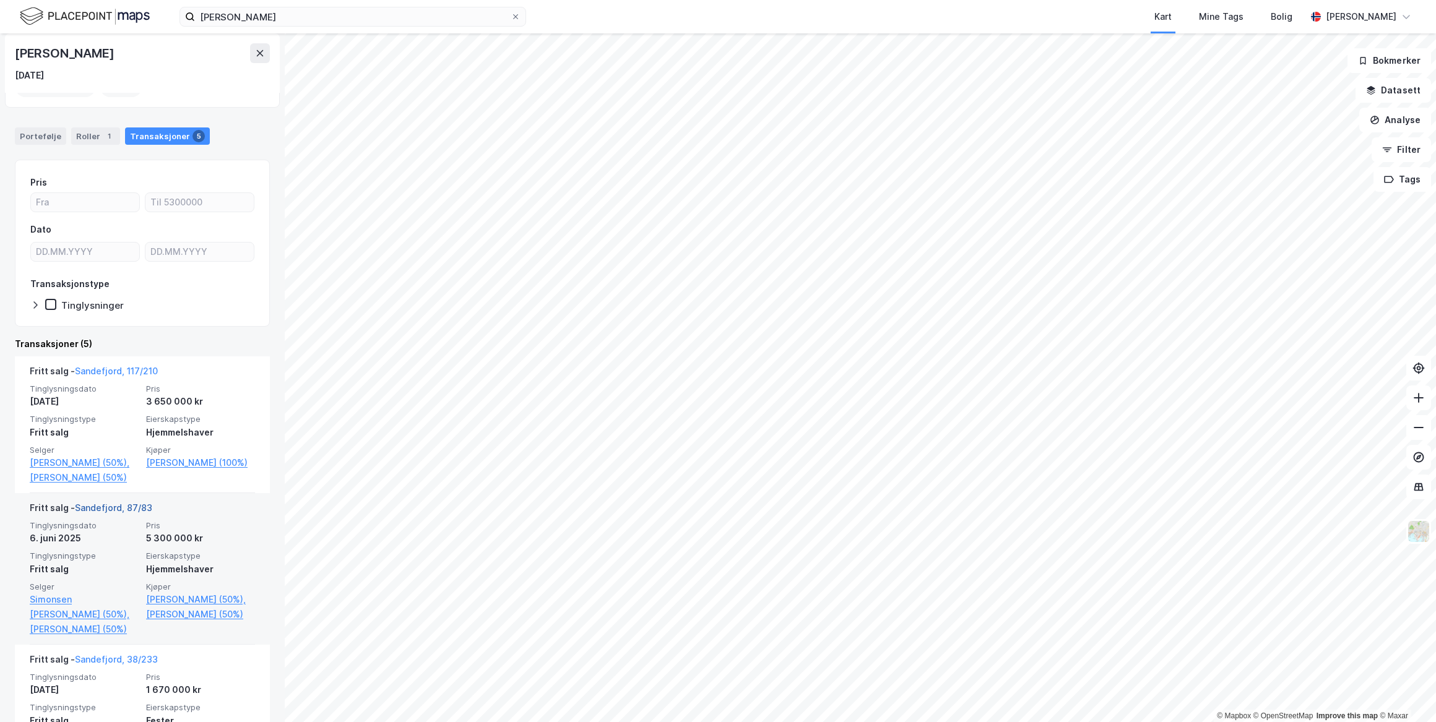
click at [128, 513] on link "Sandefjord, 87/83" at bounding box center [113, 508] width 77 height 11
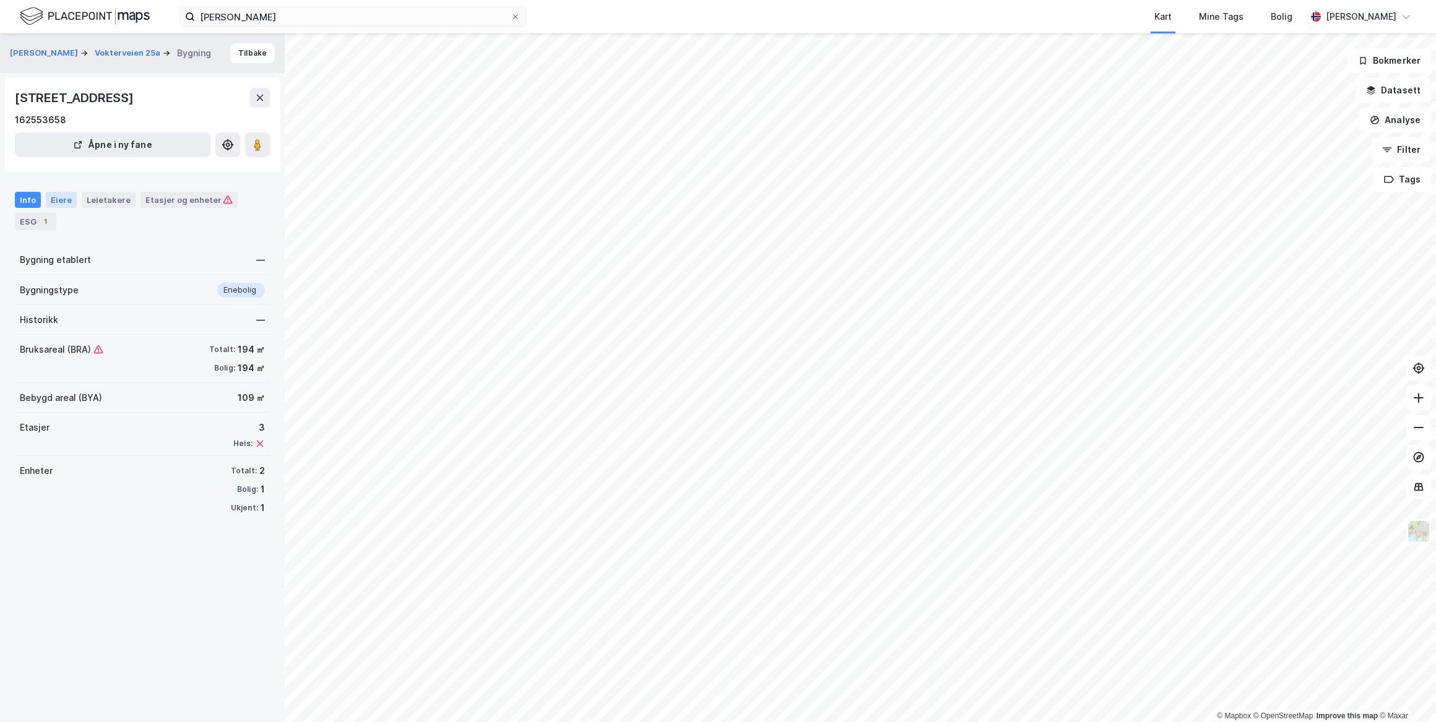
click at [61, 199] on div "Eiere" at bounding box center [61, 200] width 31 height 16
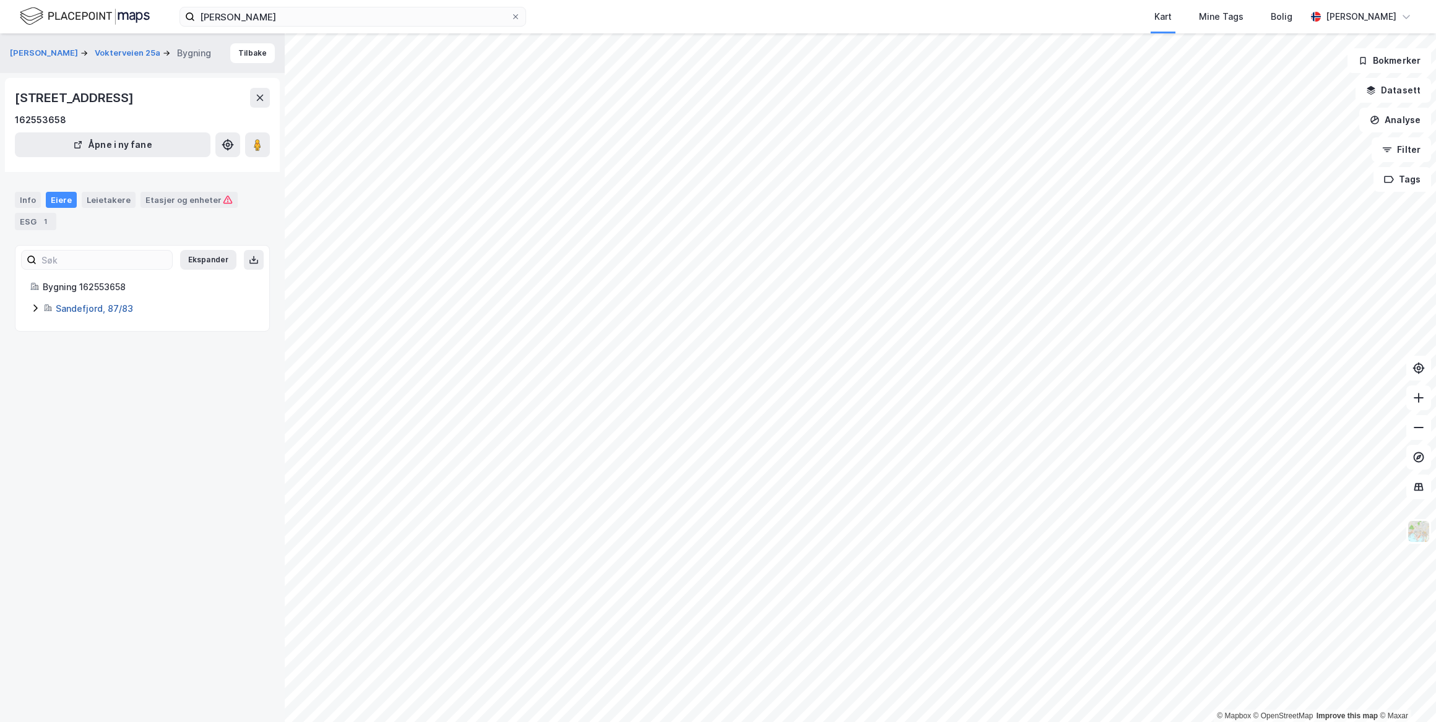
click at [80, 309] on link "Sandefjord, 87/83" at bounding box center [94, 308] width 77 height 11
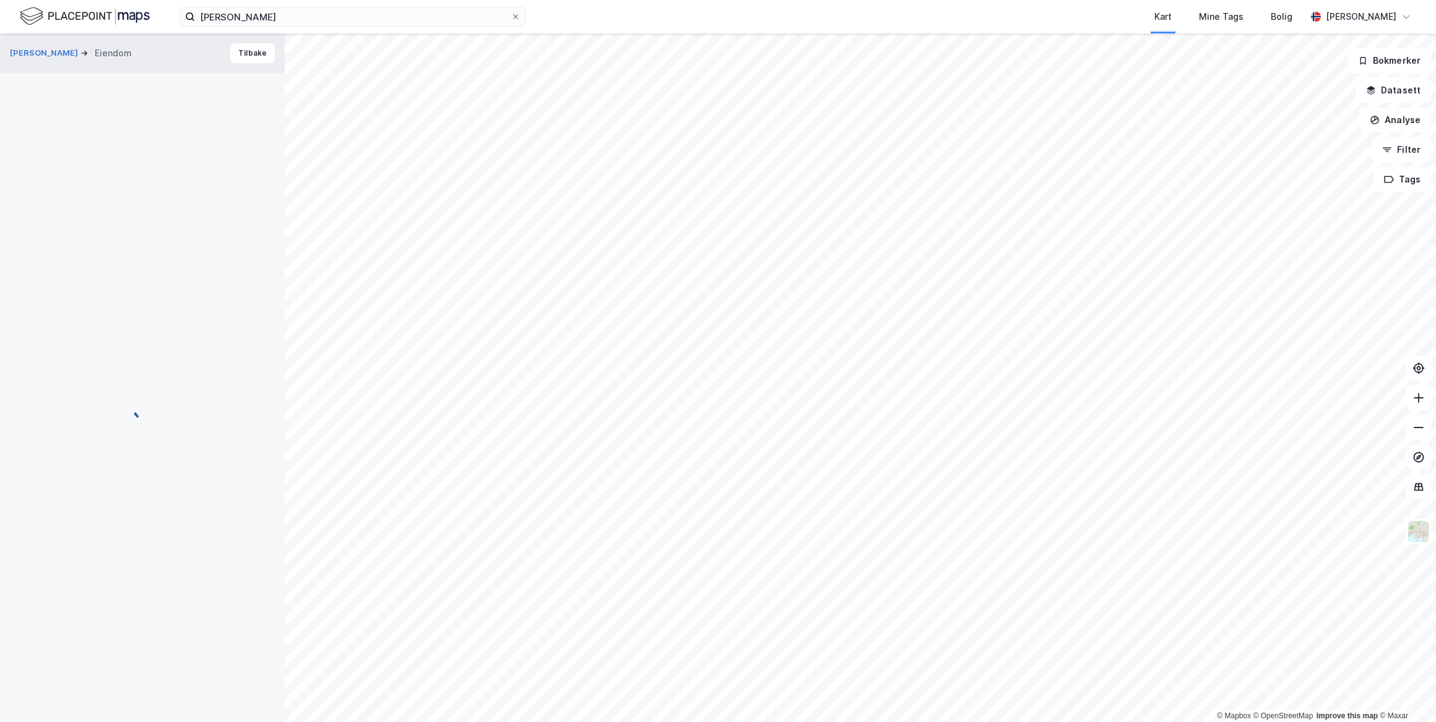
scroll to position [17, 0]
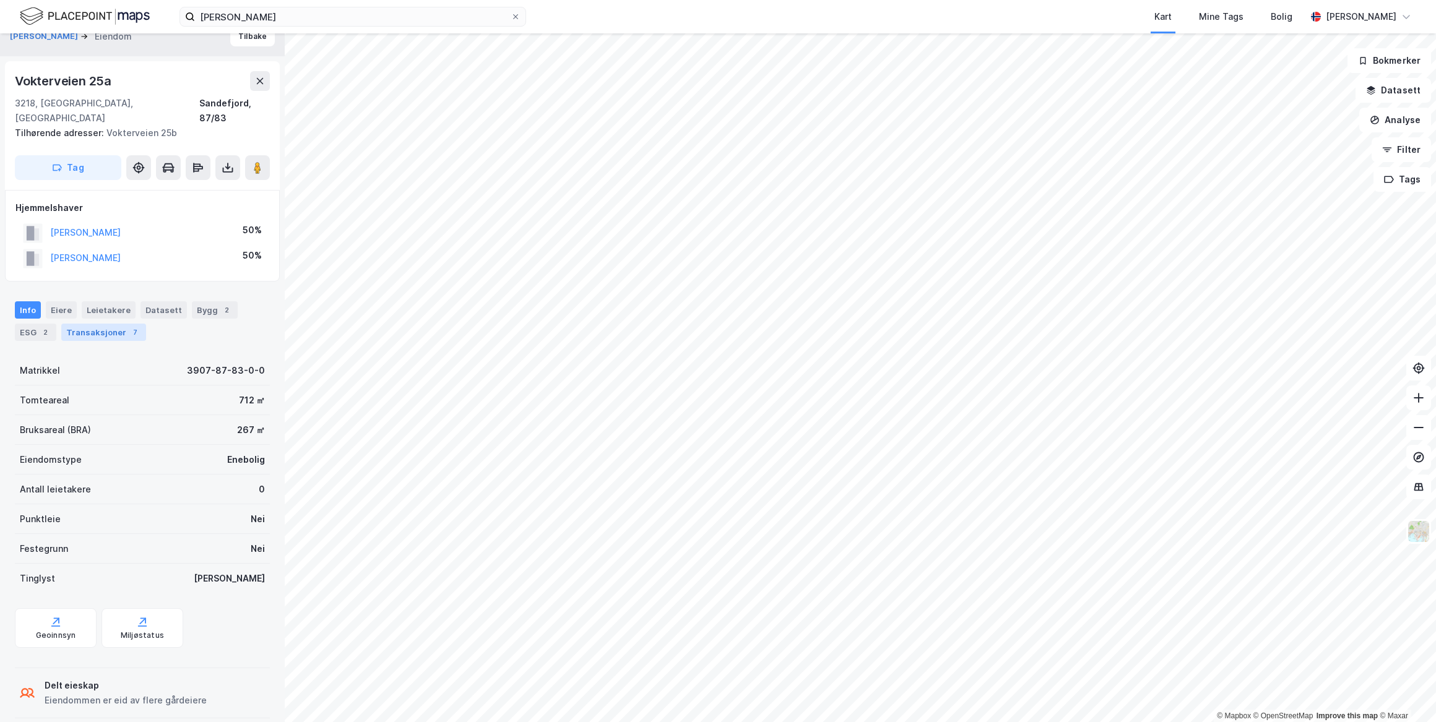
click at [99, 324] on div "Transaksjoner 7" at bounding box center [103, 332] width 85 height 17
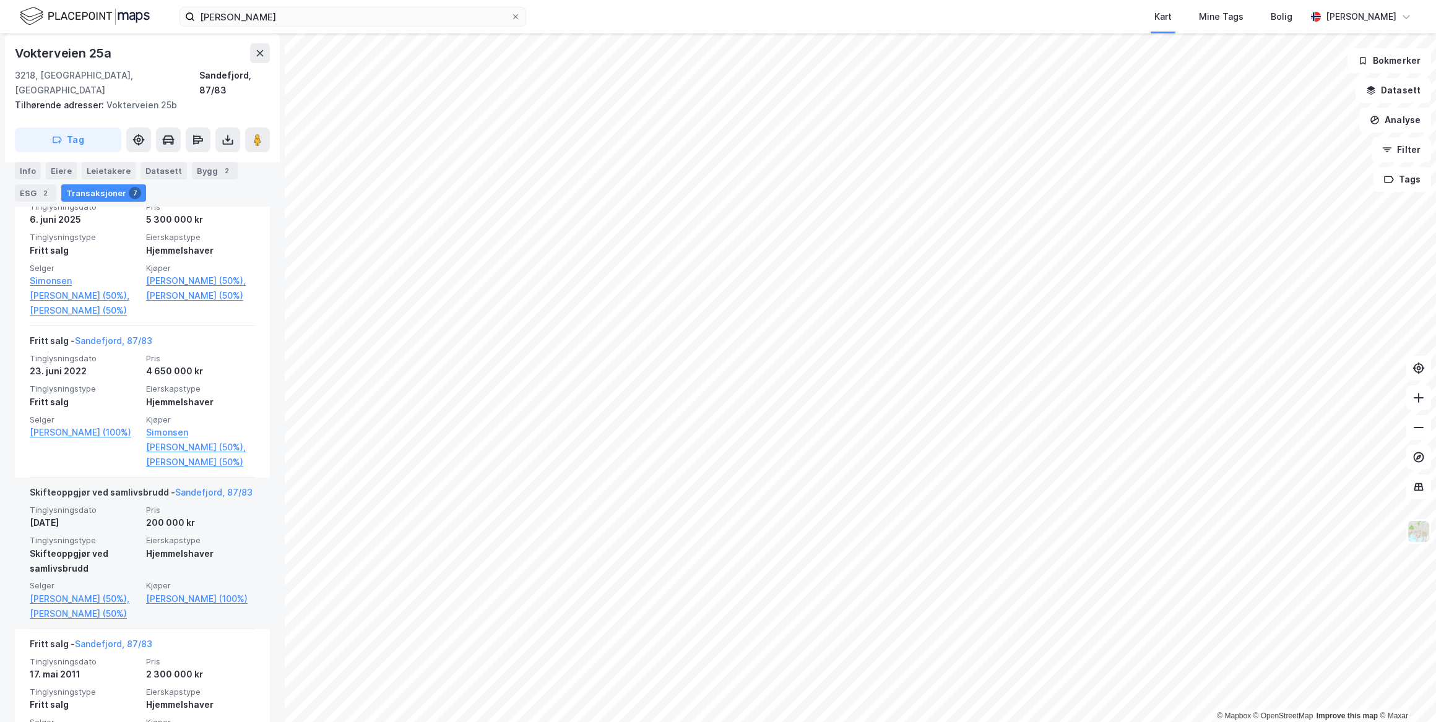
scroll to position [403, 0]
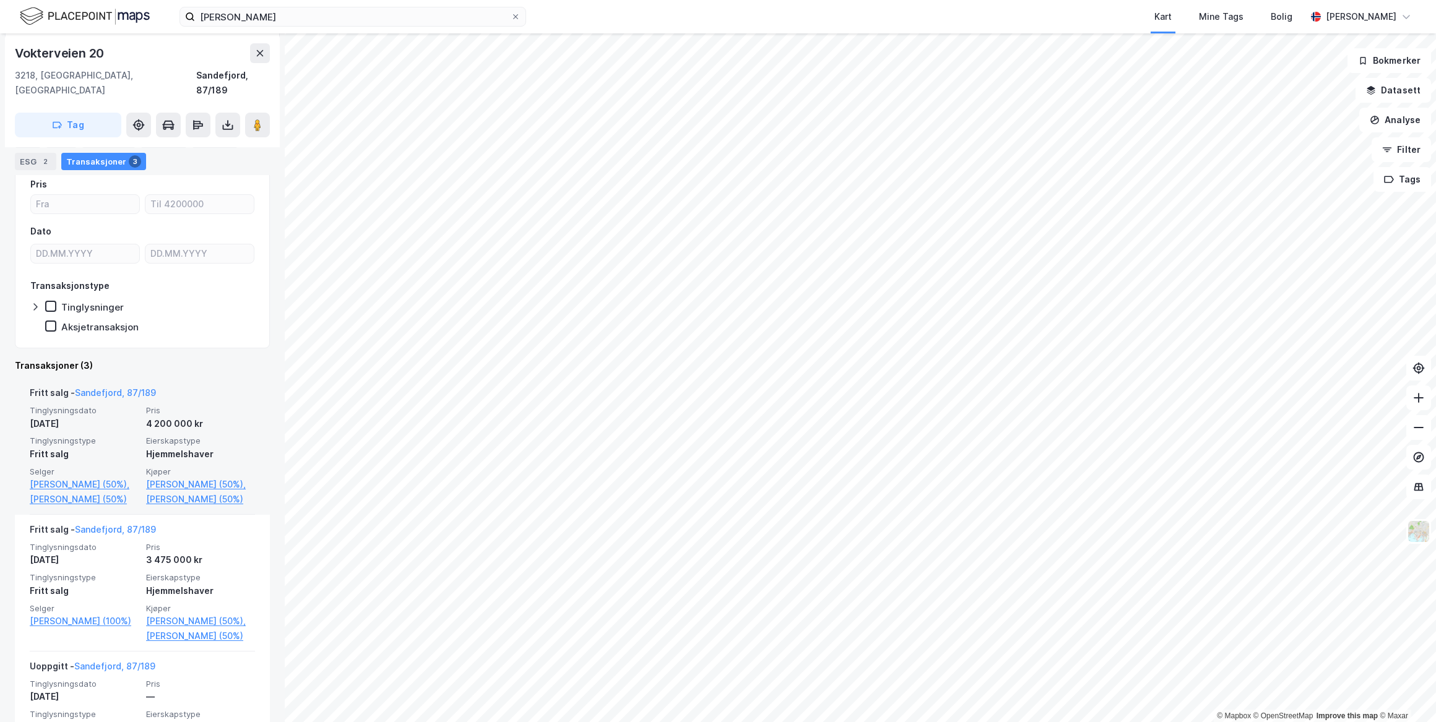
scroll to position [236, 0]
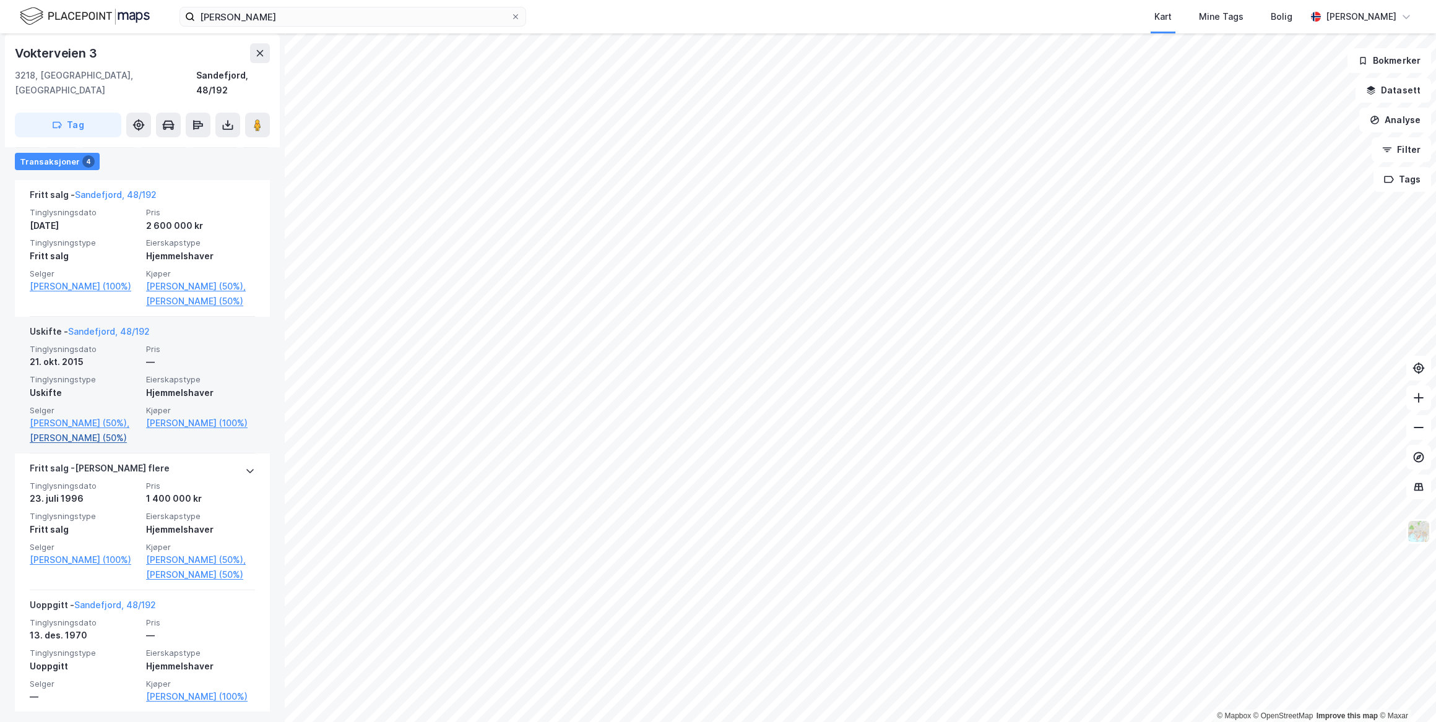
scroll to position [373, 0]
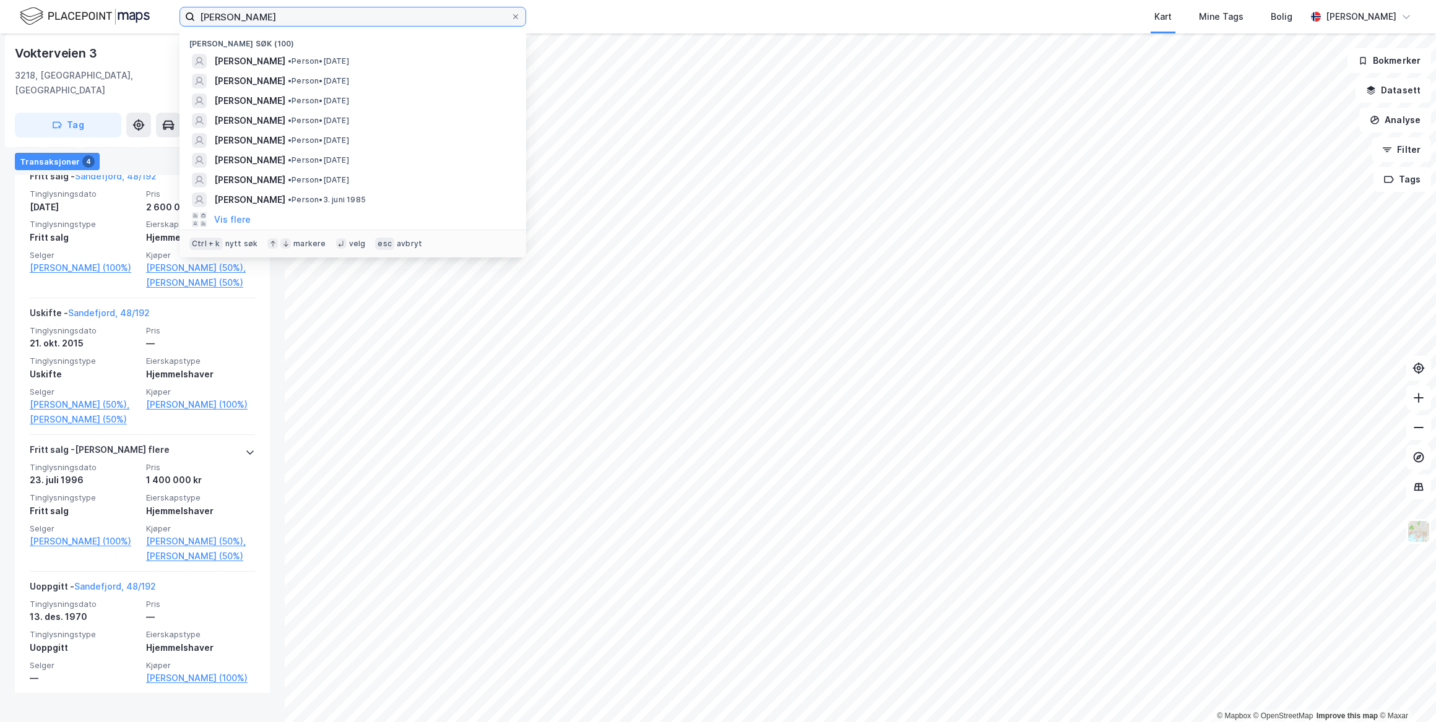
drag, startPoint x: 304, startPoint y: 19, endPoint x: 150, endPoint y: 18, distance: 153.5
click at [150, 18] on div "[PERSON_NAME] søk (100) [PERSON_NAME] • Person • [DATE] [PERSON_NAME] • Person …" at bounding box center [718, 16] width 1436 height 33
paste input "[PERSON_NAME] [PERSON_NAME]"
type input "[PERSON_NAME] [PERSON_NAME]"
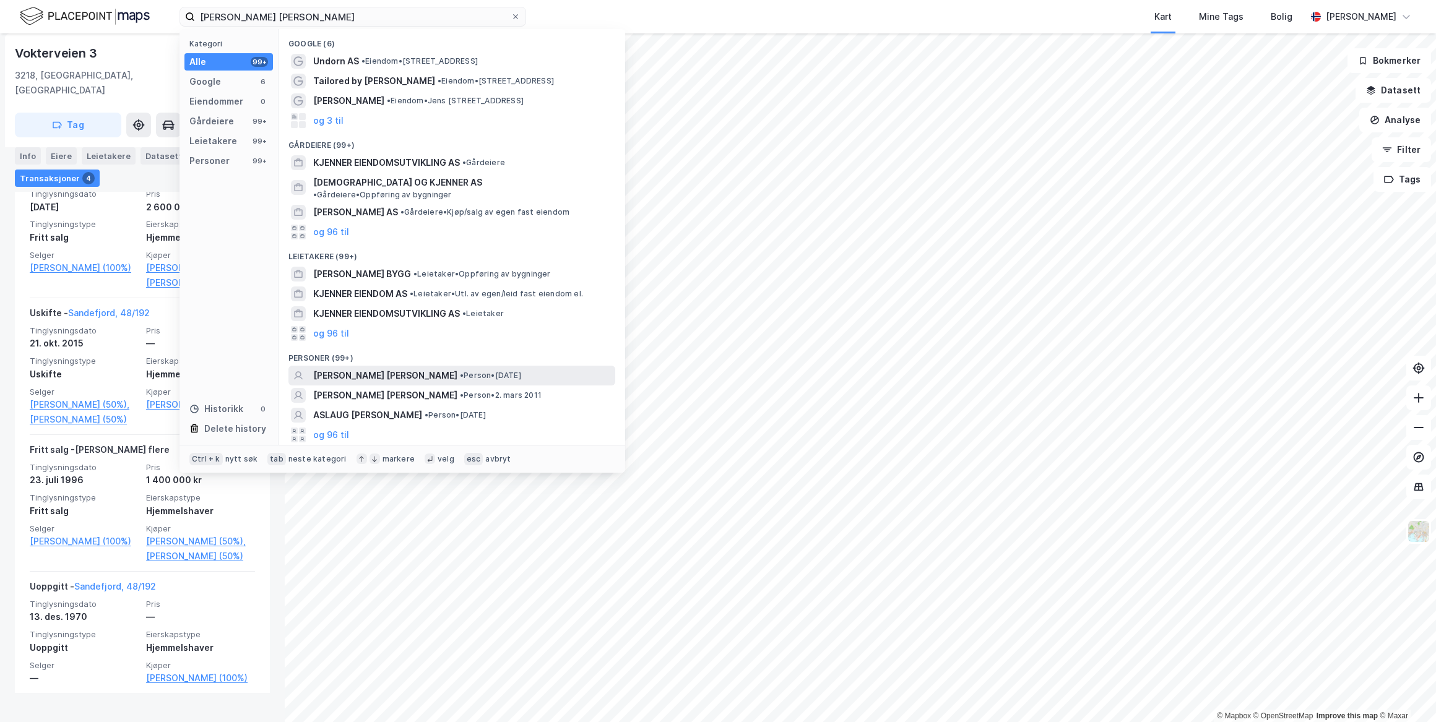
click at [402, 368] on span "[PERSON_NAME] [PERSON_NAME]" at bounding box center [385, 375] width 144 height 15
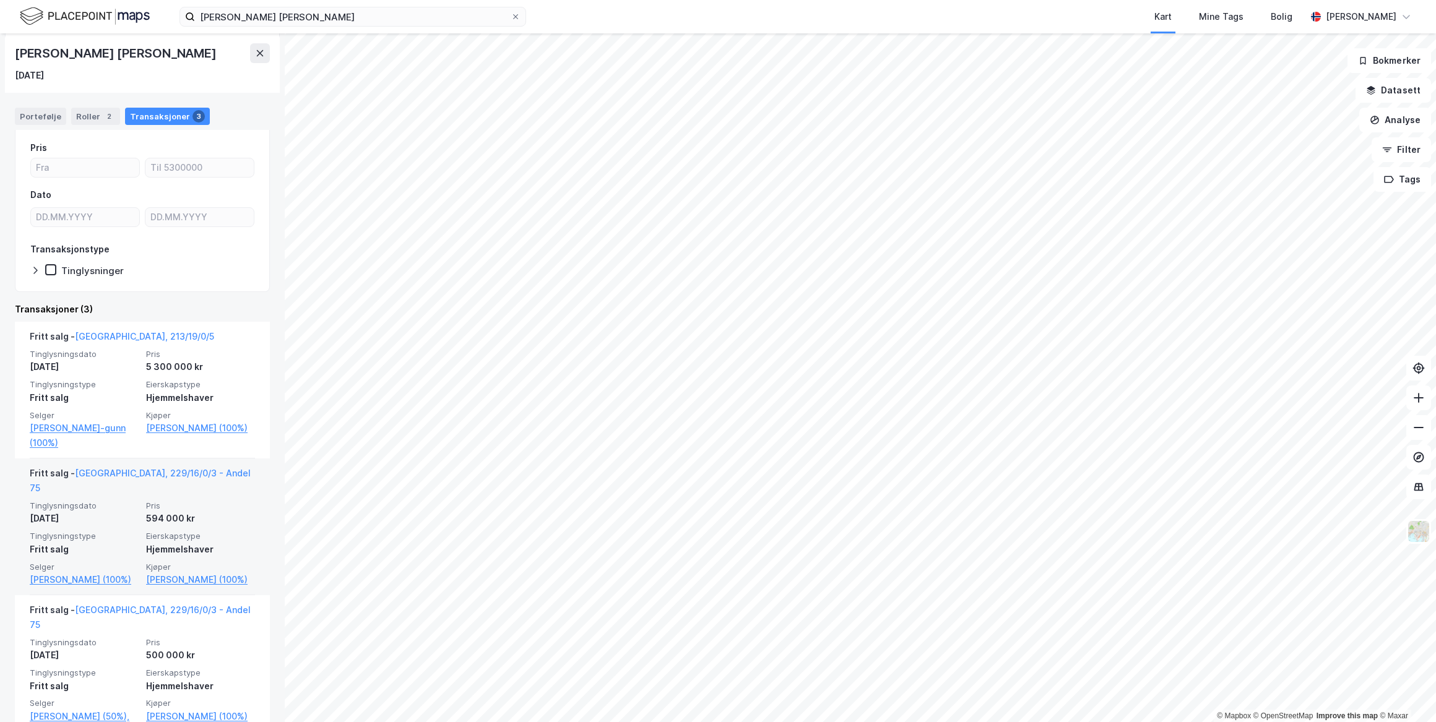
scroll to position [113, 0]
